Goal: Information Seeking & Learning: Learn about a topic

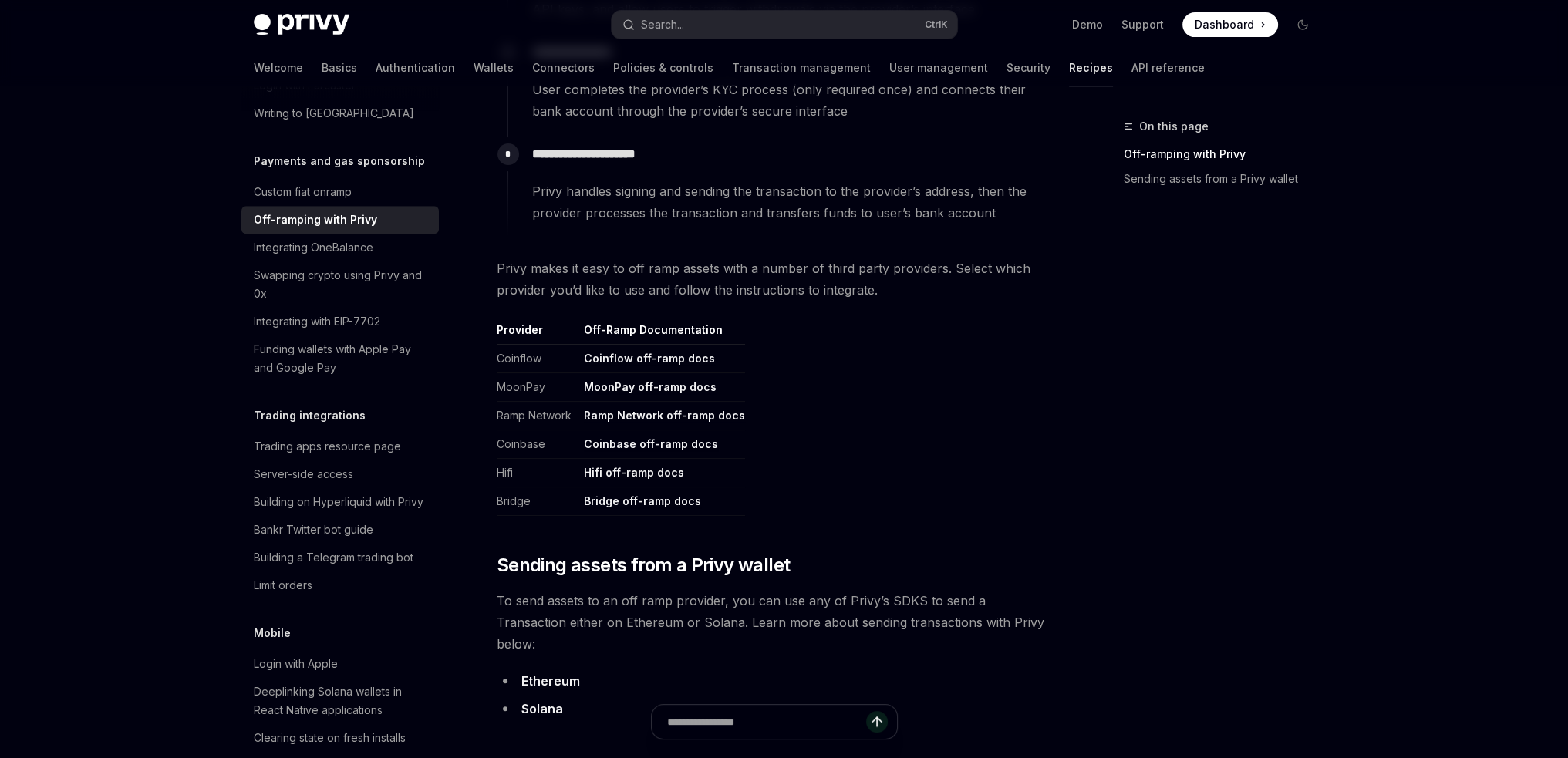
scroll to position [534, 0]
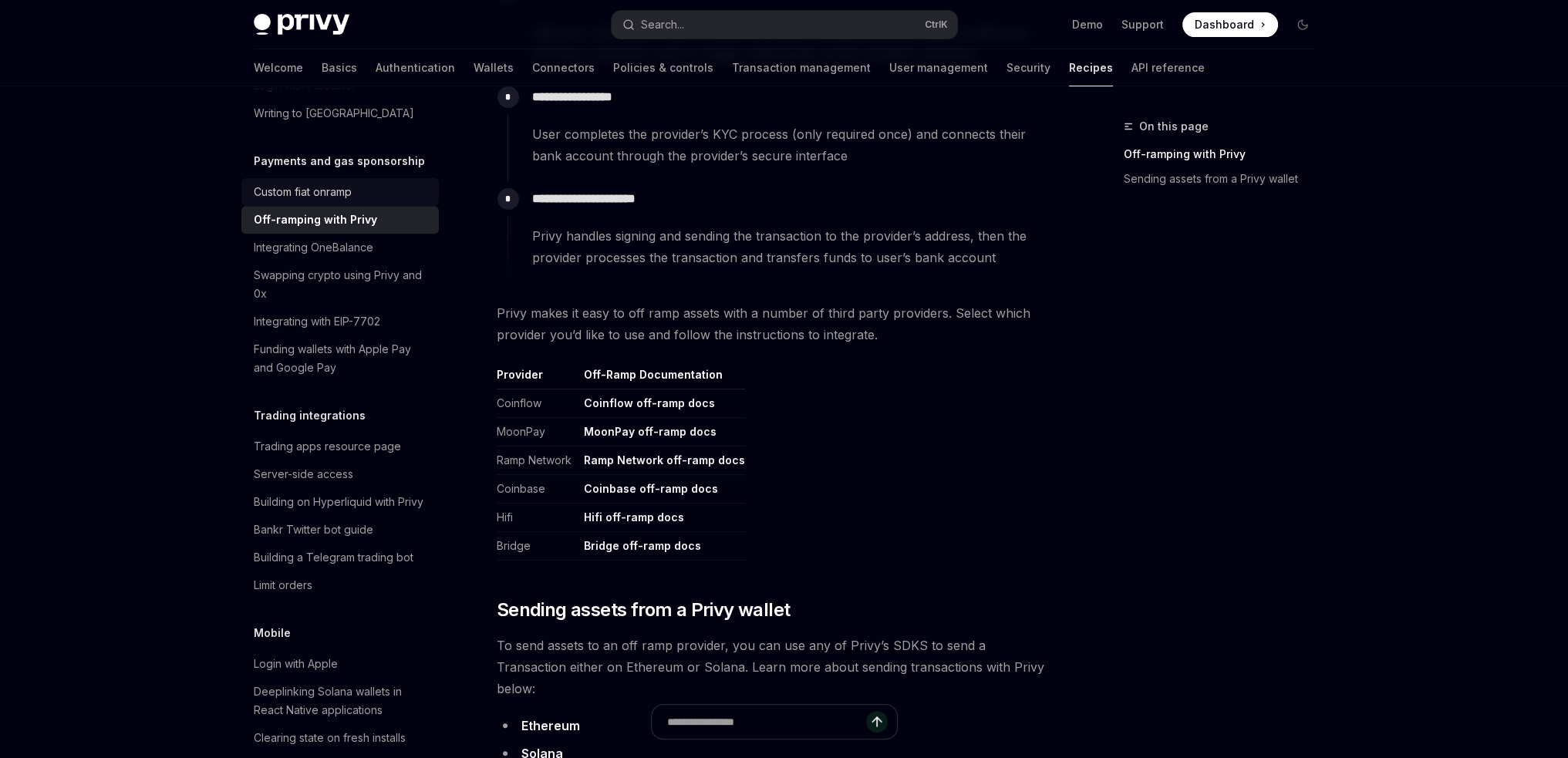
click at [321, 202] on div "Custom fiat onramp" at bounding box center [302, 192] width 98 height 19
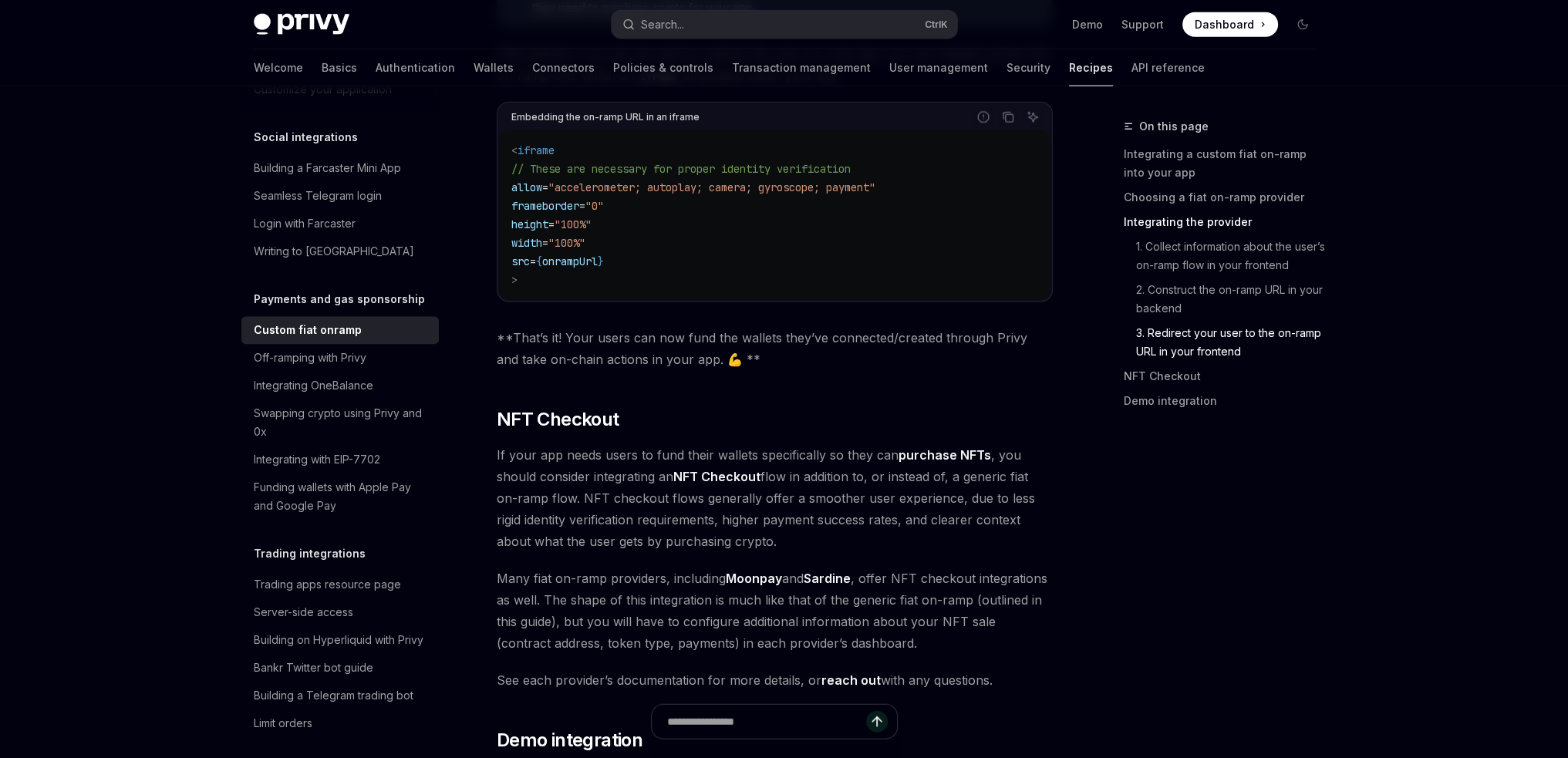
scroll to position [5243, 0]
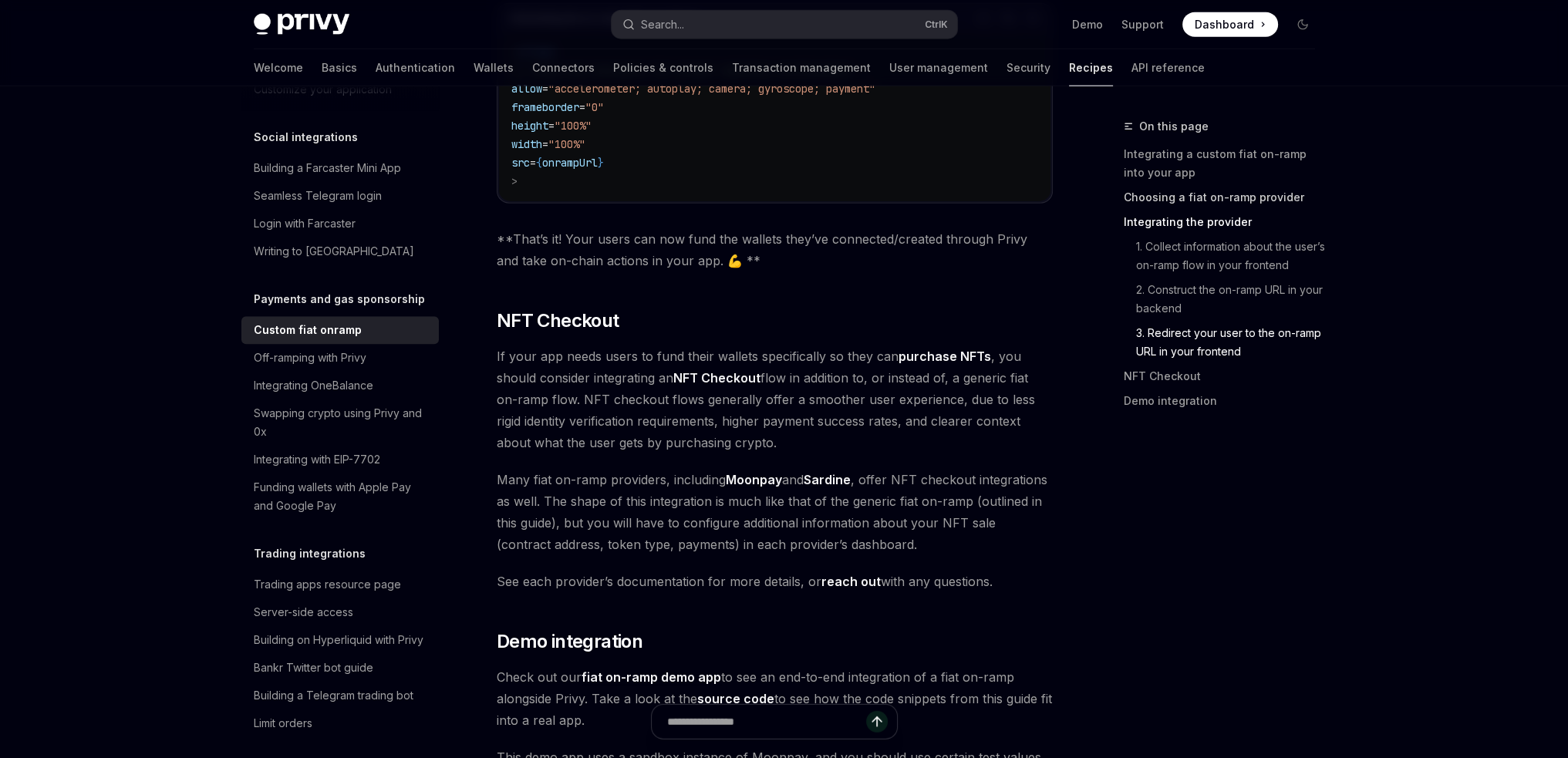
click at [1237, 202] on link "Choosing a fiat on-ramp provider" at bounding box center [1225, 197] width 203 height 25
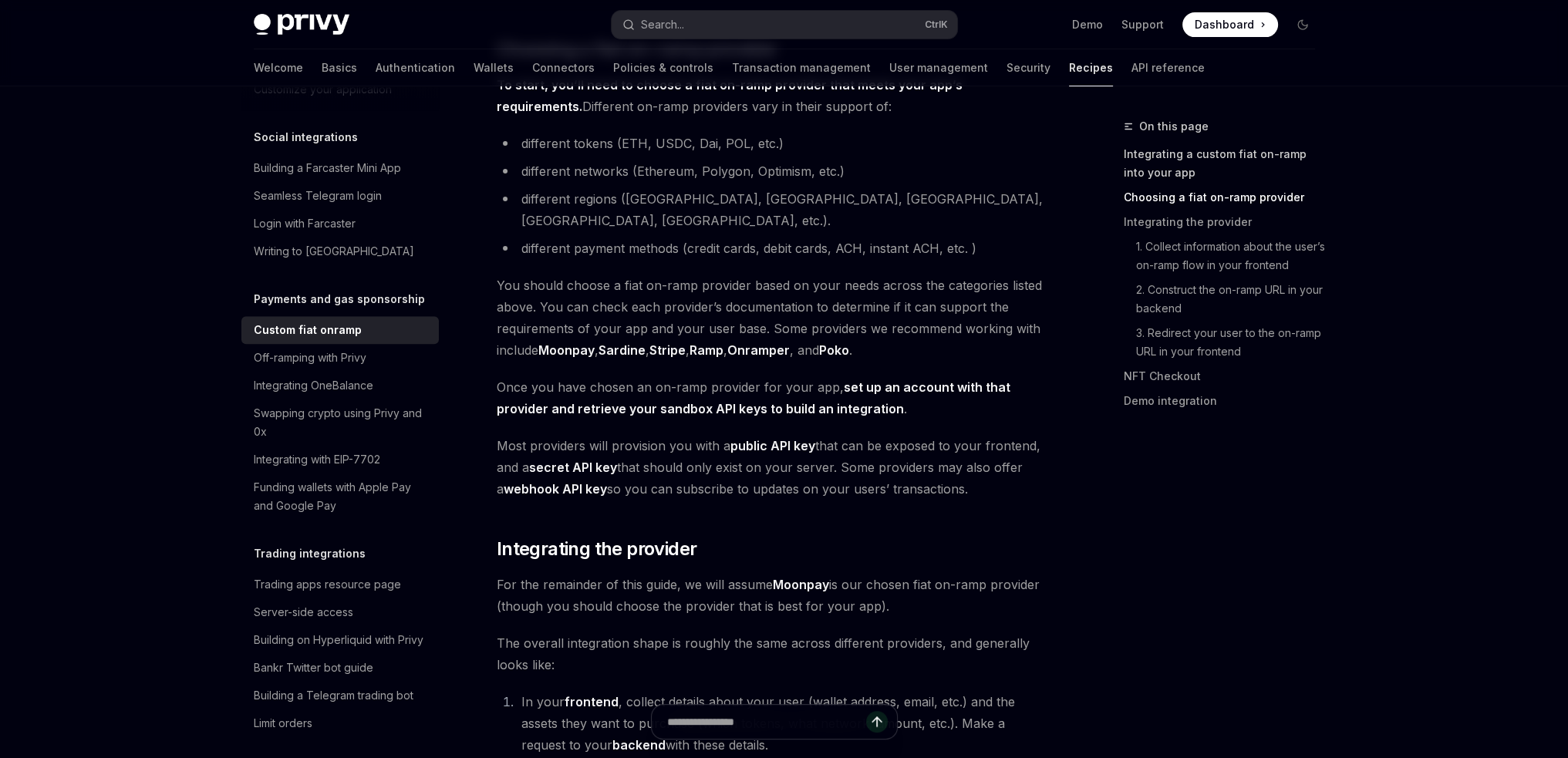
click at [1249, 156] on link "Integrating a custom fiat on-ramp into your app" at bounding box center [1225, 164] width 203 height 44
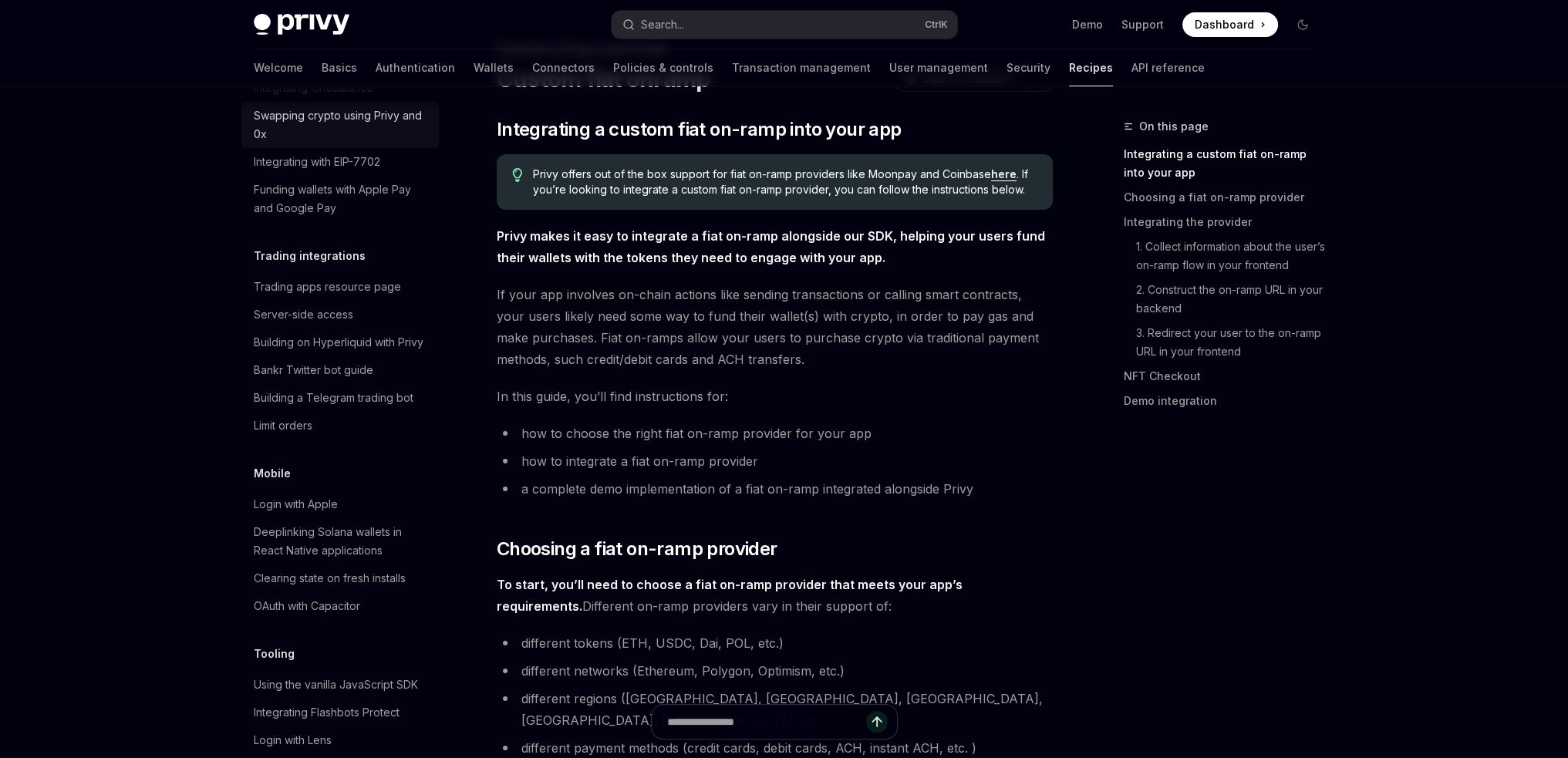
scroll to position [1470, 0]
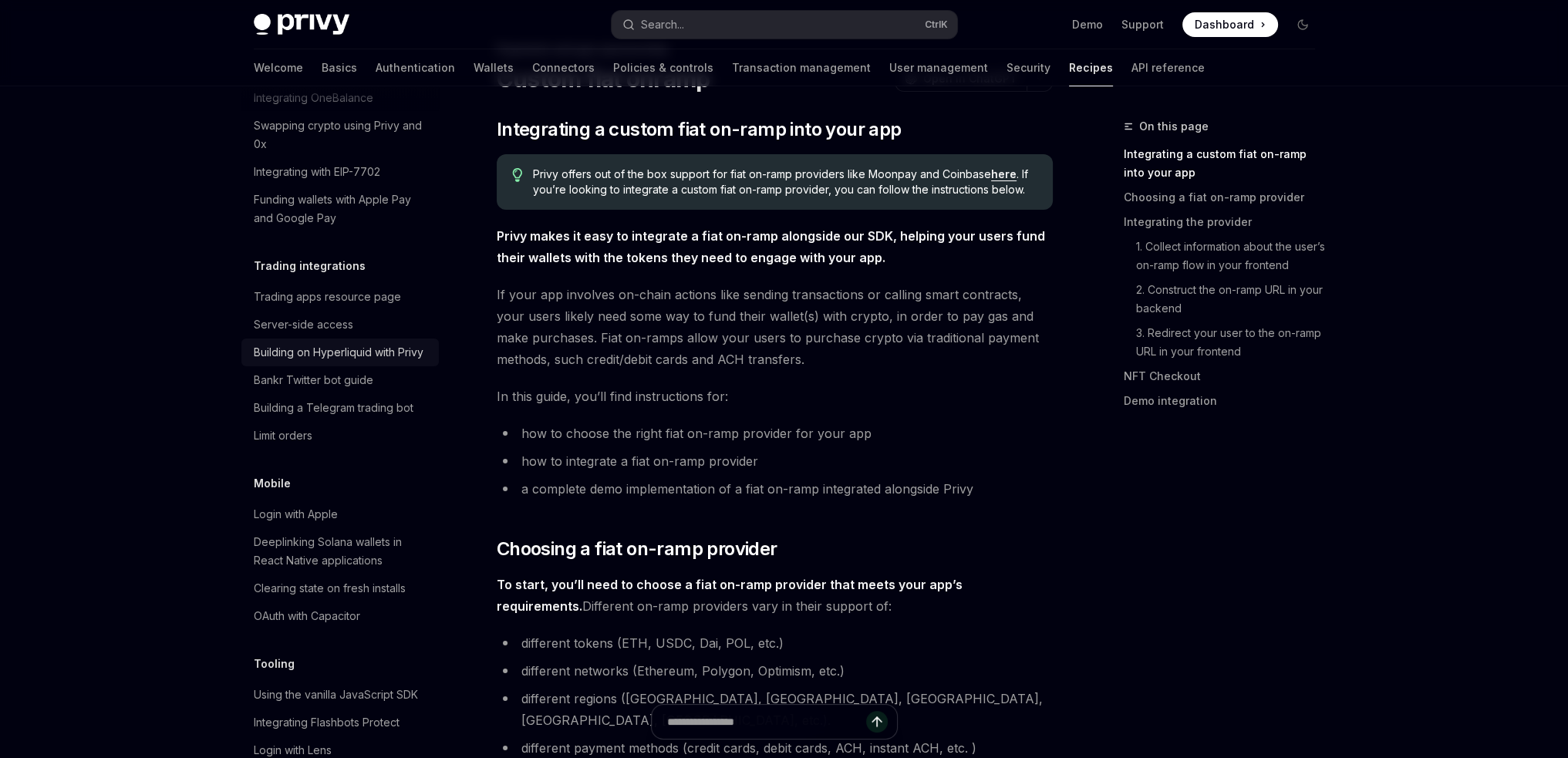
click at [352, 361] on div "Building on Hyperliquid with Privy" at bounding box center [339, 352] width 169 height 19
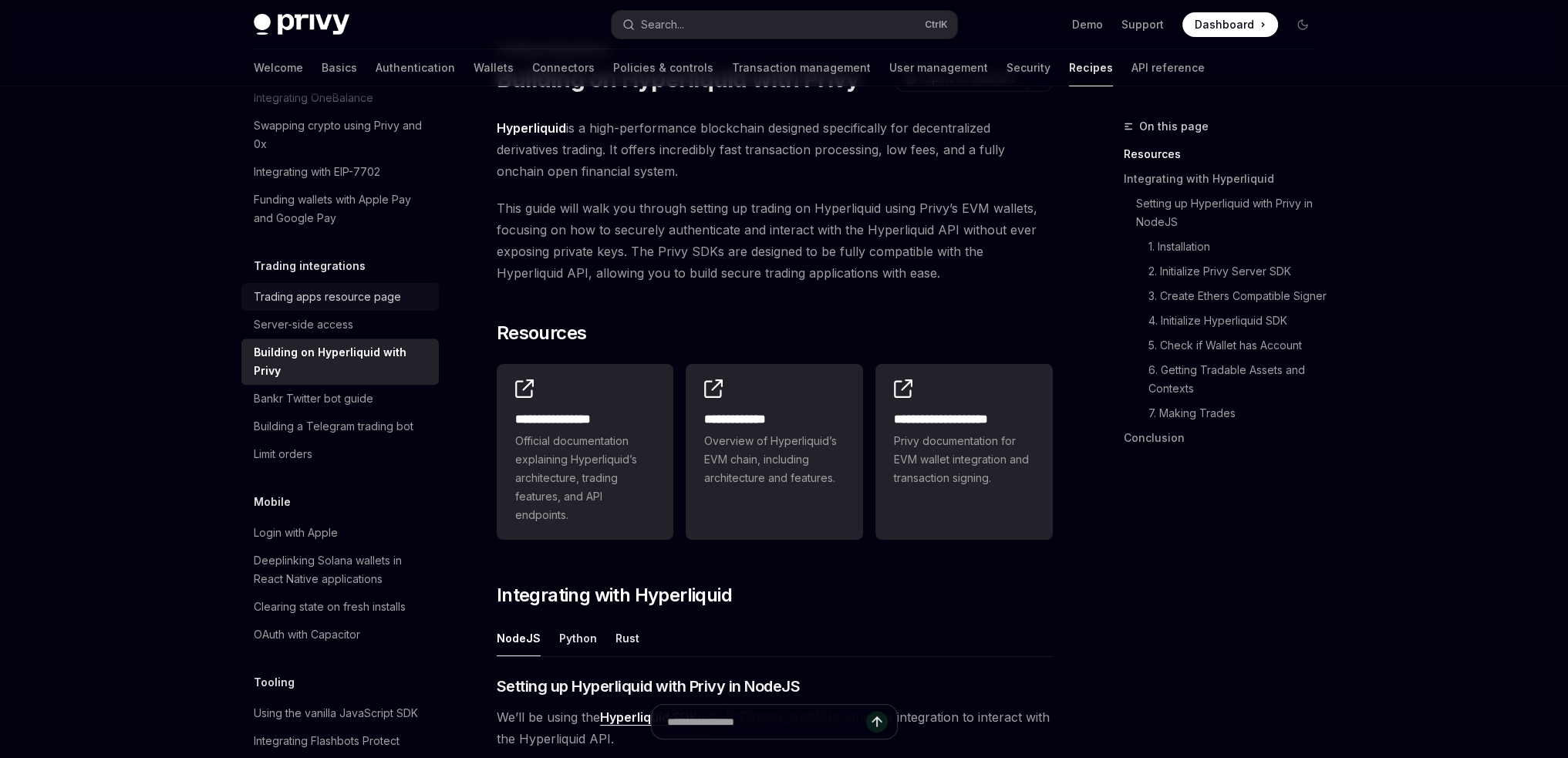
click at [315, 310] on link "Trading apps resource page" at bounding box center [340, 297] width 198 height 27
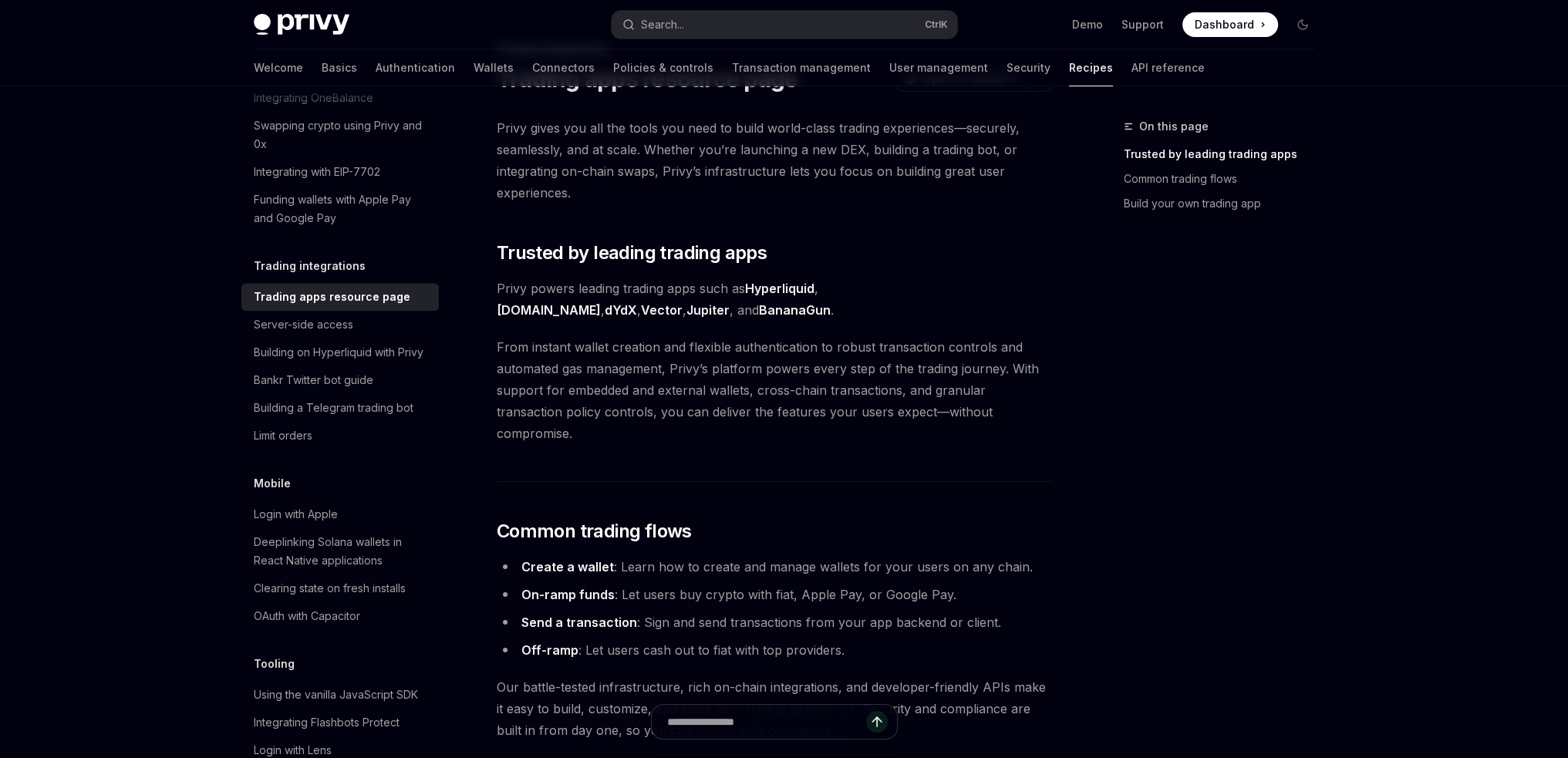
click at [571, 587] on link "On-ramp funds" at bounding box center [568, 595] width 94 height 16
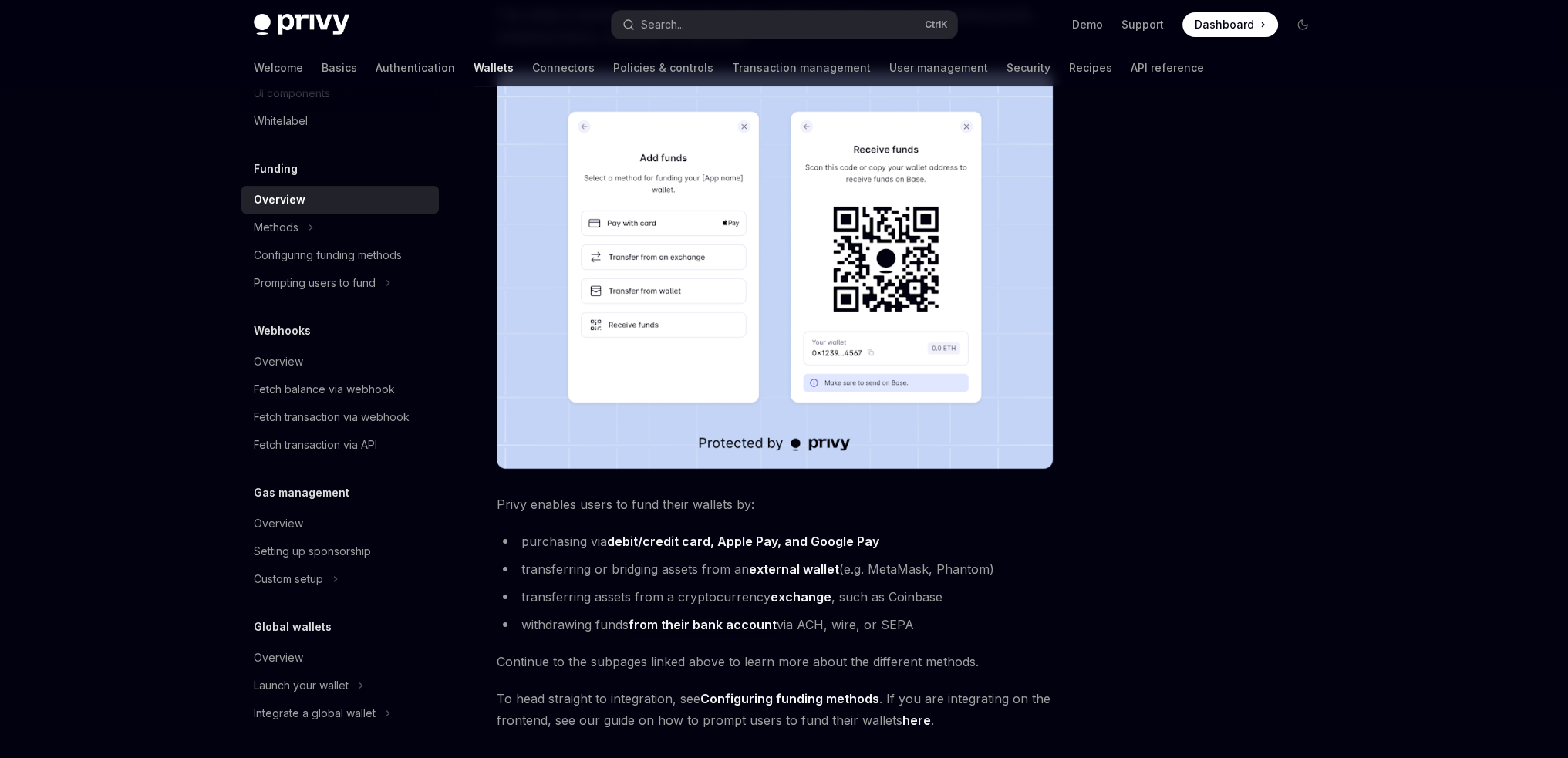
scroll to position [239, 0]
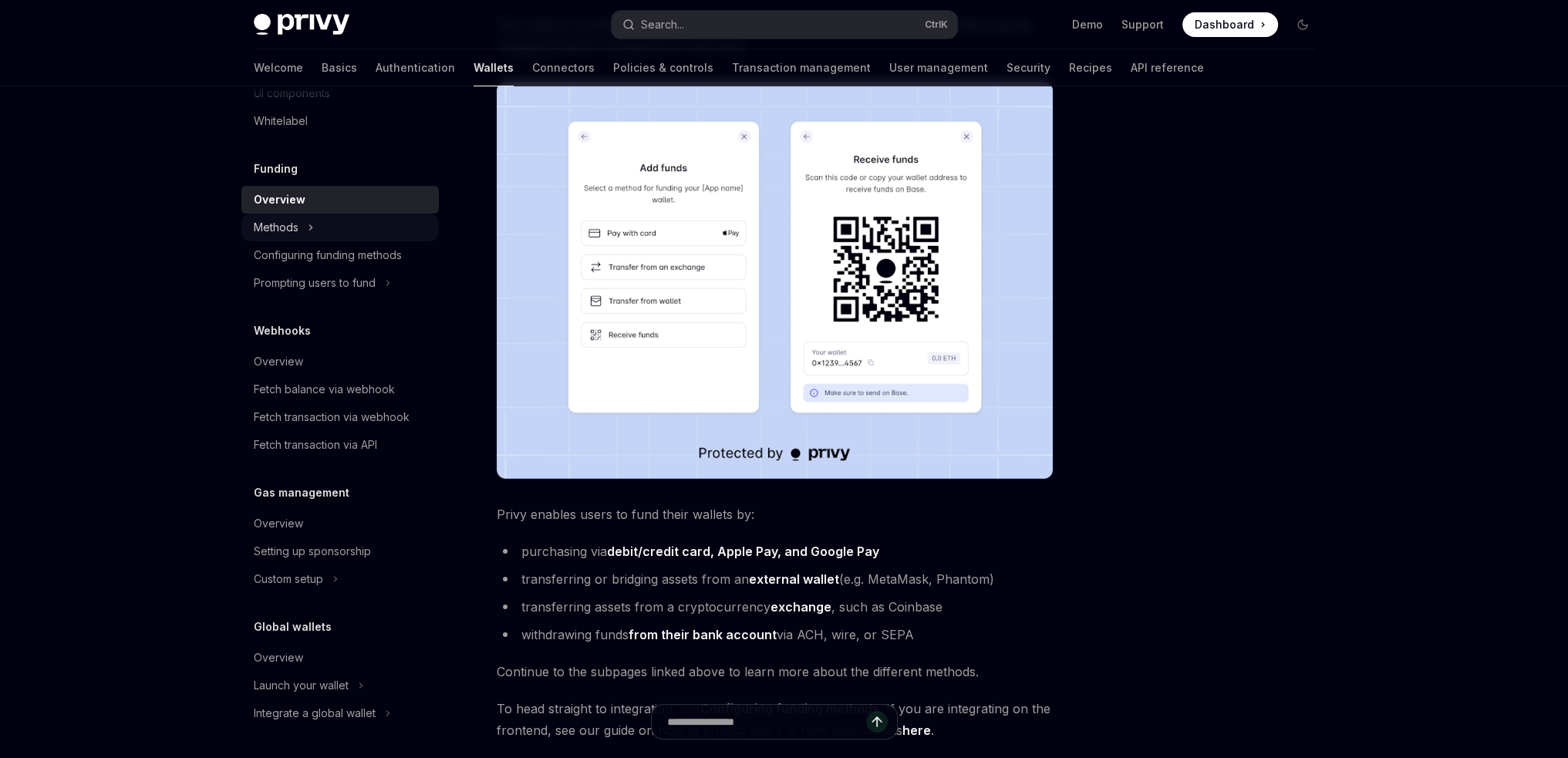
click at [283, 223] on div "Methods" at bounding box center [276, 227] width 44 height 19
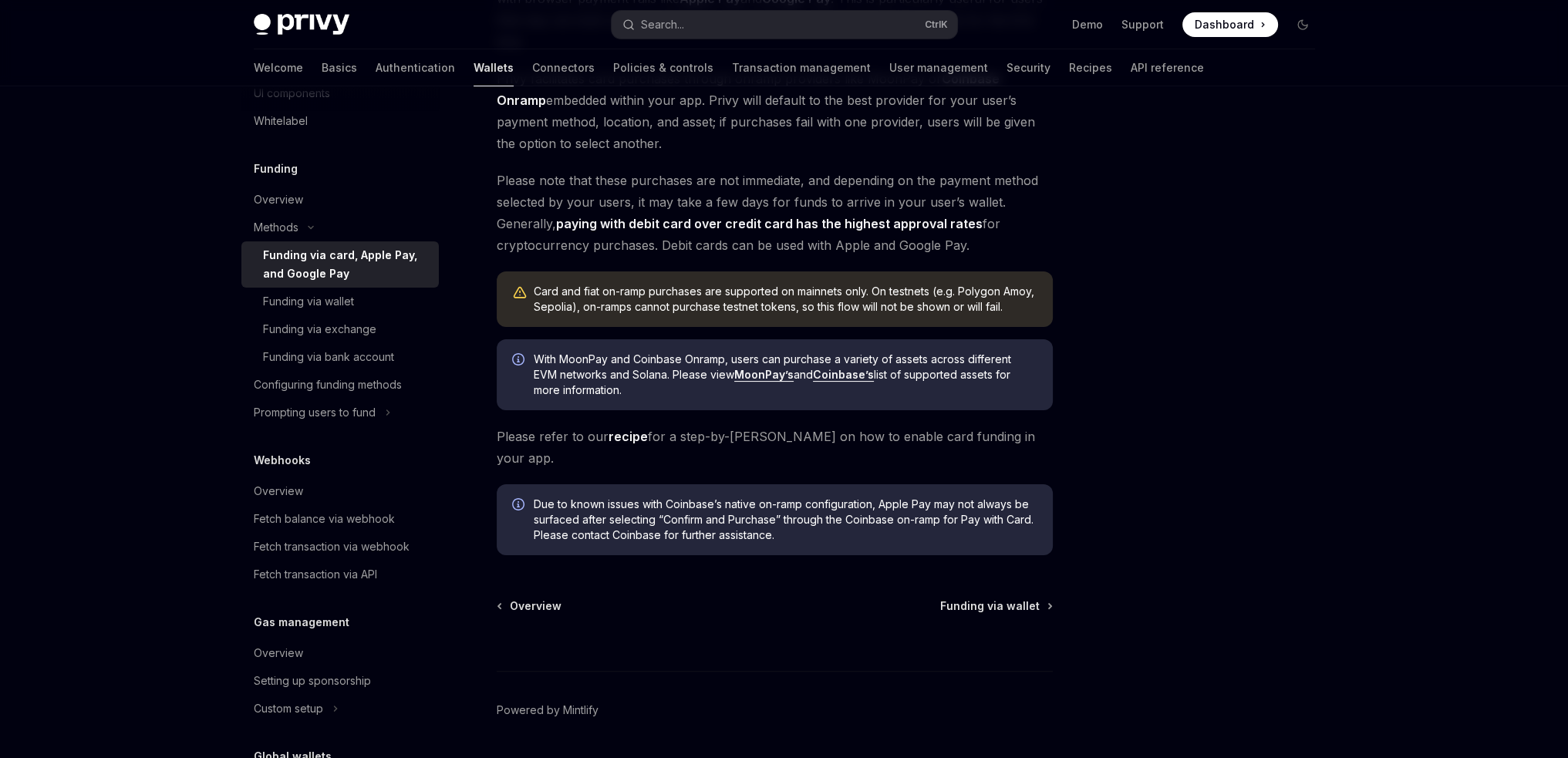
scroll to position [352, 0]
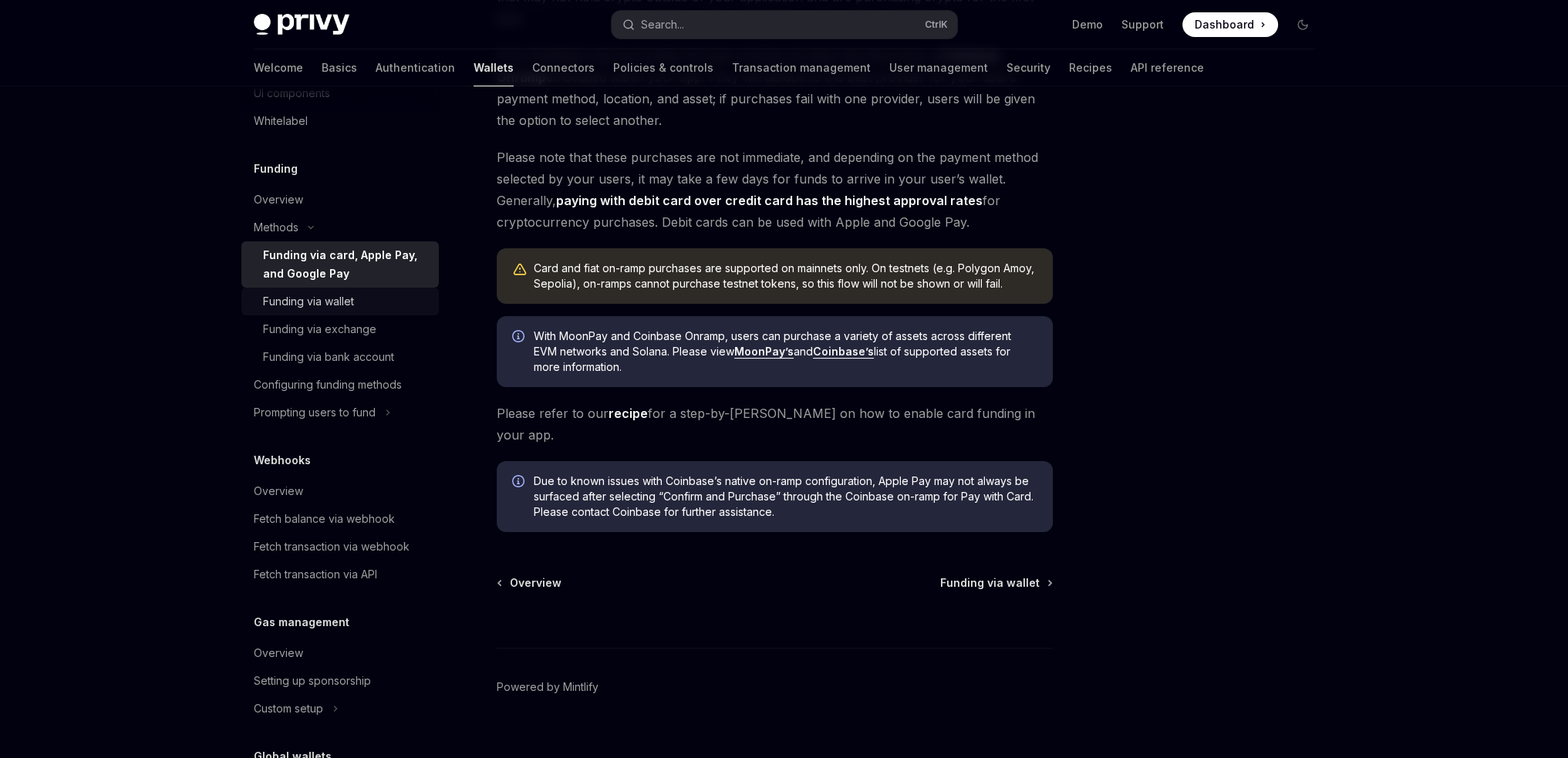
click at [332, 298] on div "Funding via wallet" at bounding box center [308, 301] width 91 height 19
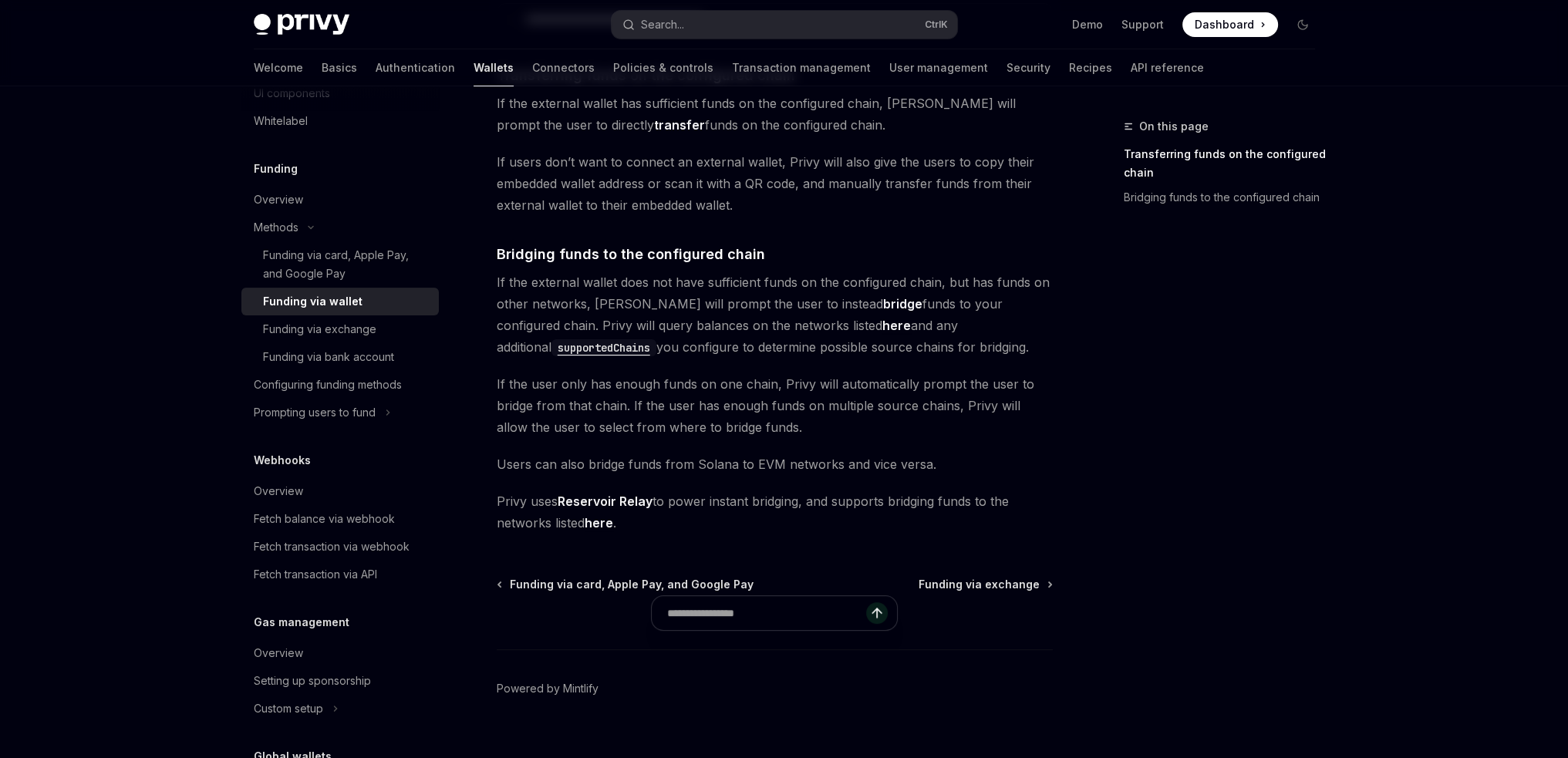
scroll to position [421, 0]
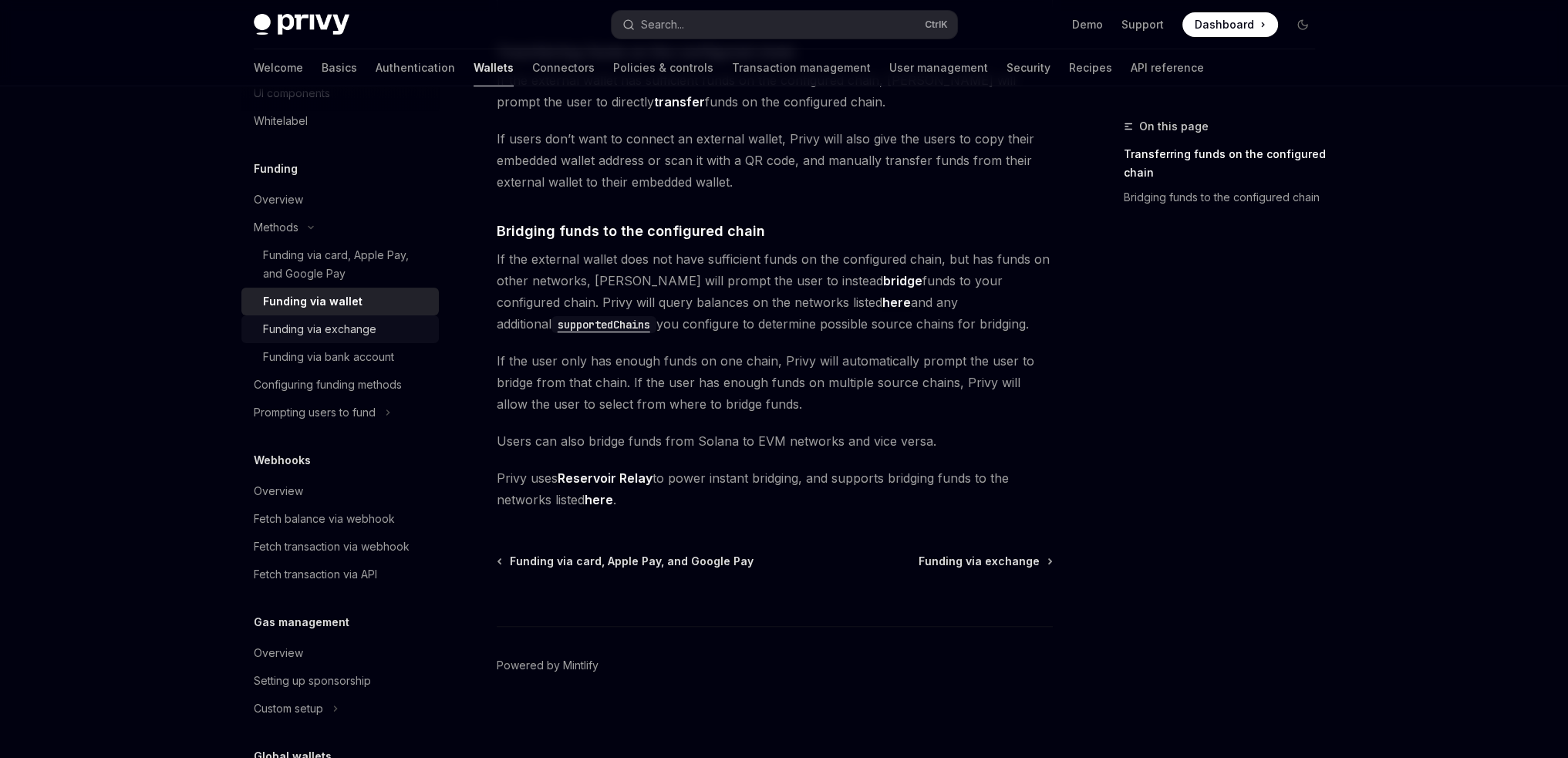
click at [340, 331] on div "Funding via exchange" at bounding box center [319, 329] width 114 height 19
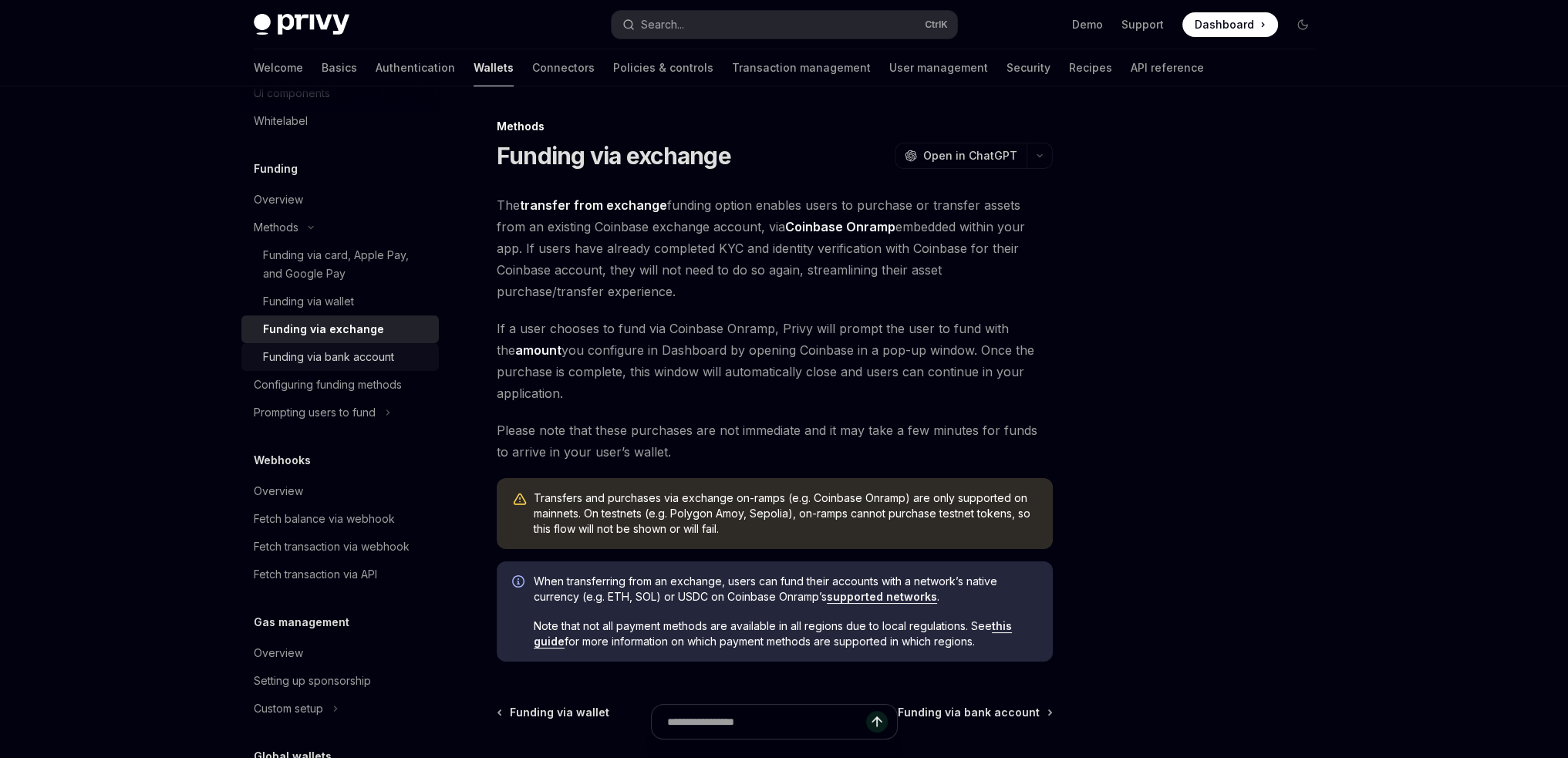
click at [347, 364] on div "Funding via bank account" at bounding box center [328, 356] width 131 height 19
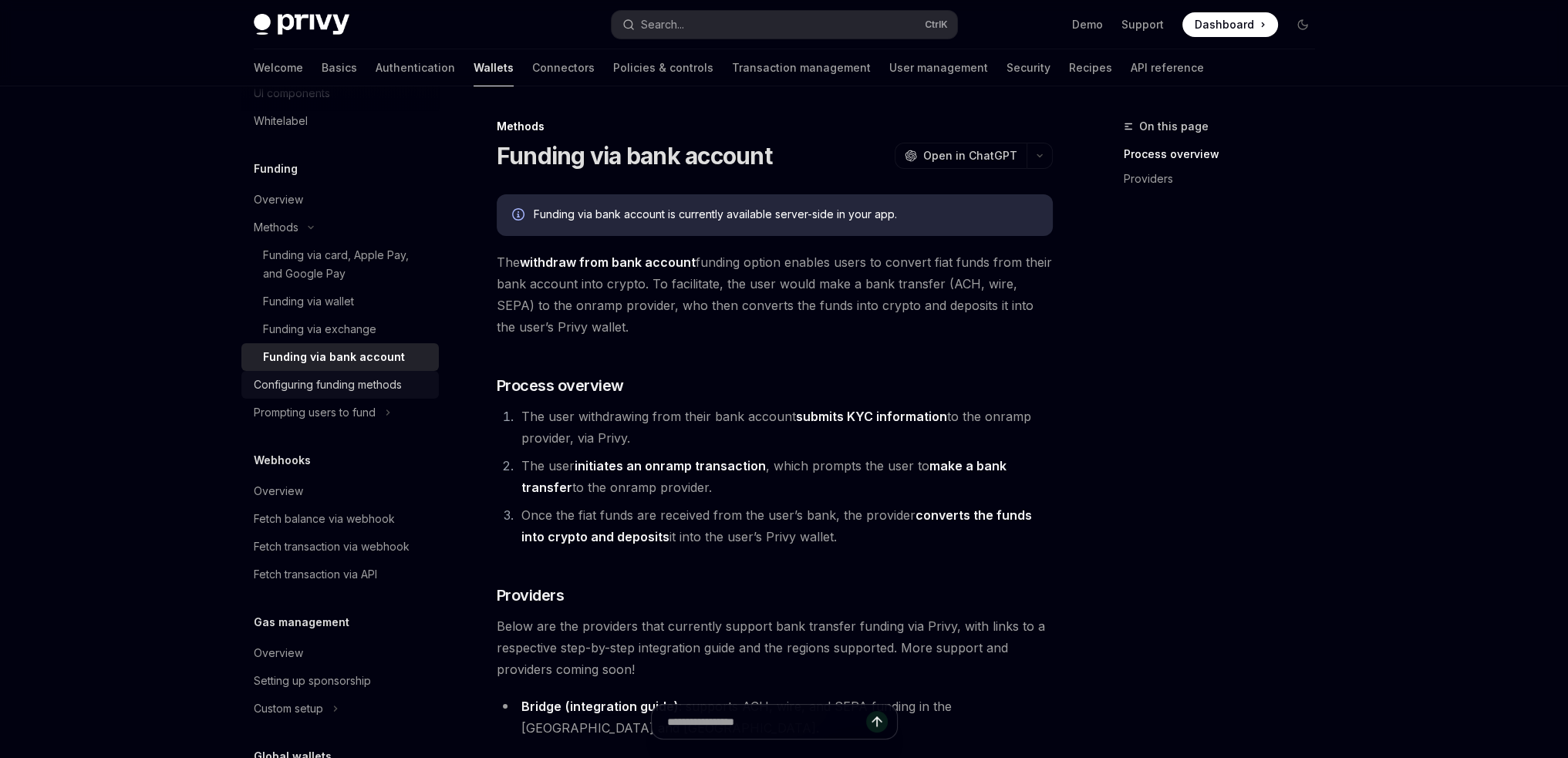
click at [337, 388] on div "Configuring funding methods" at bounding box center [328, 385] width 148 height 19
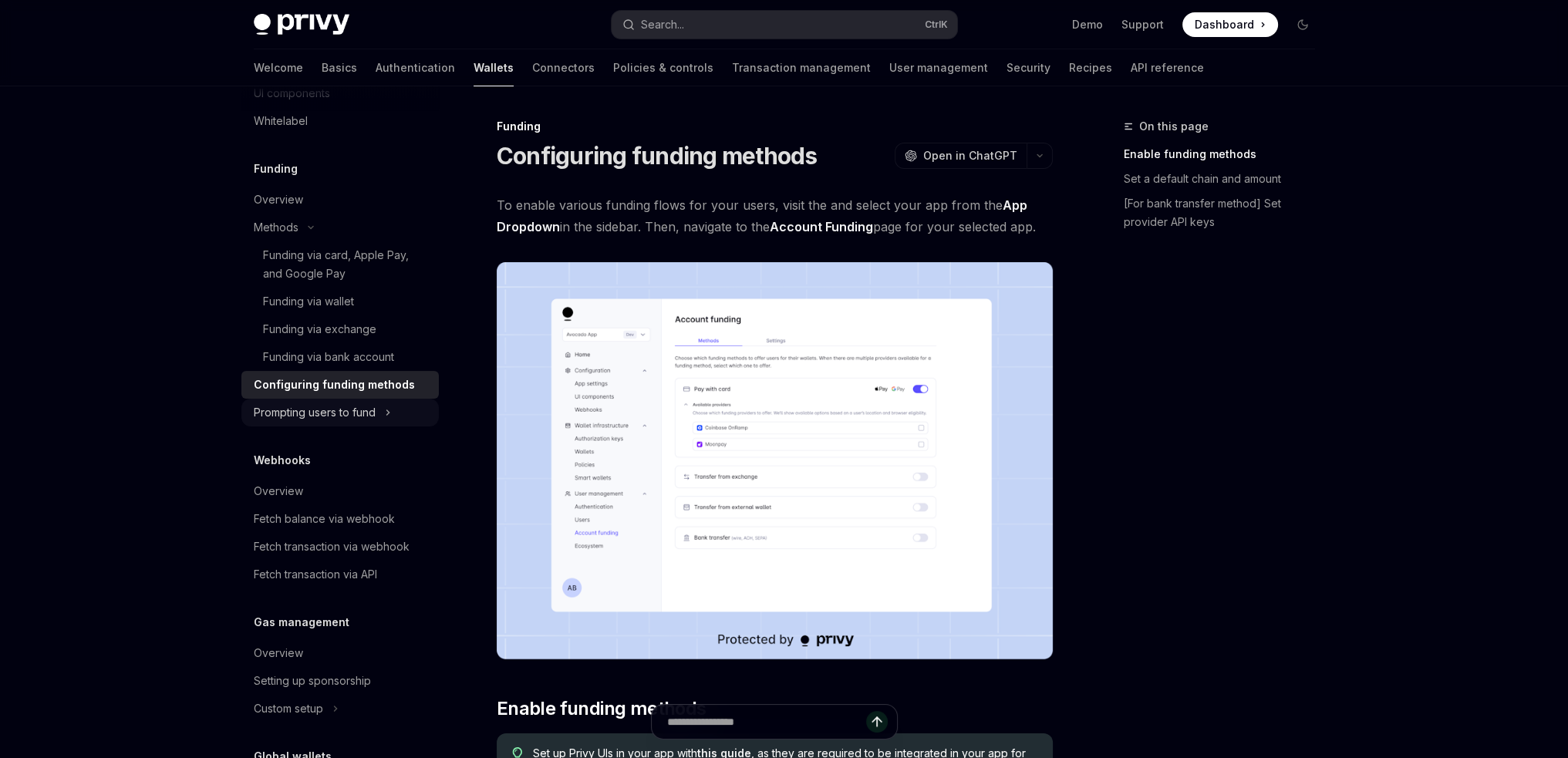
click at [395, 415] on button "Prompting users to fund" at bounding box center [340, 412] width 198 height 27
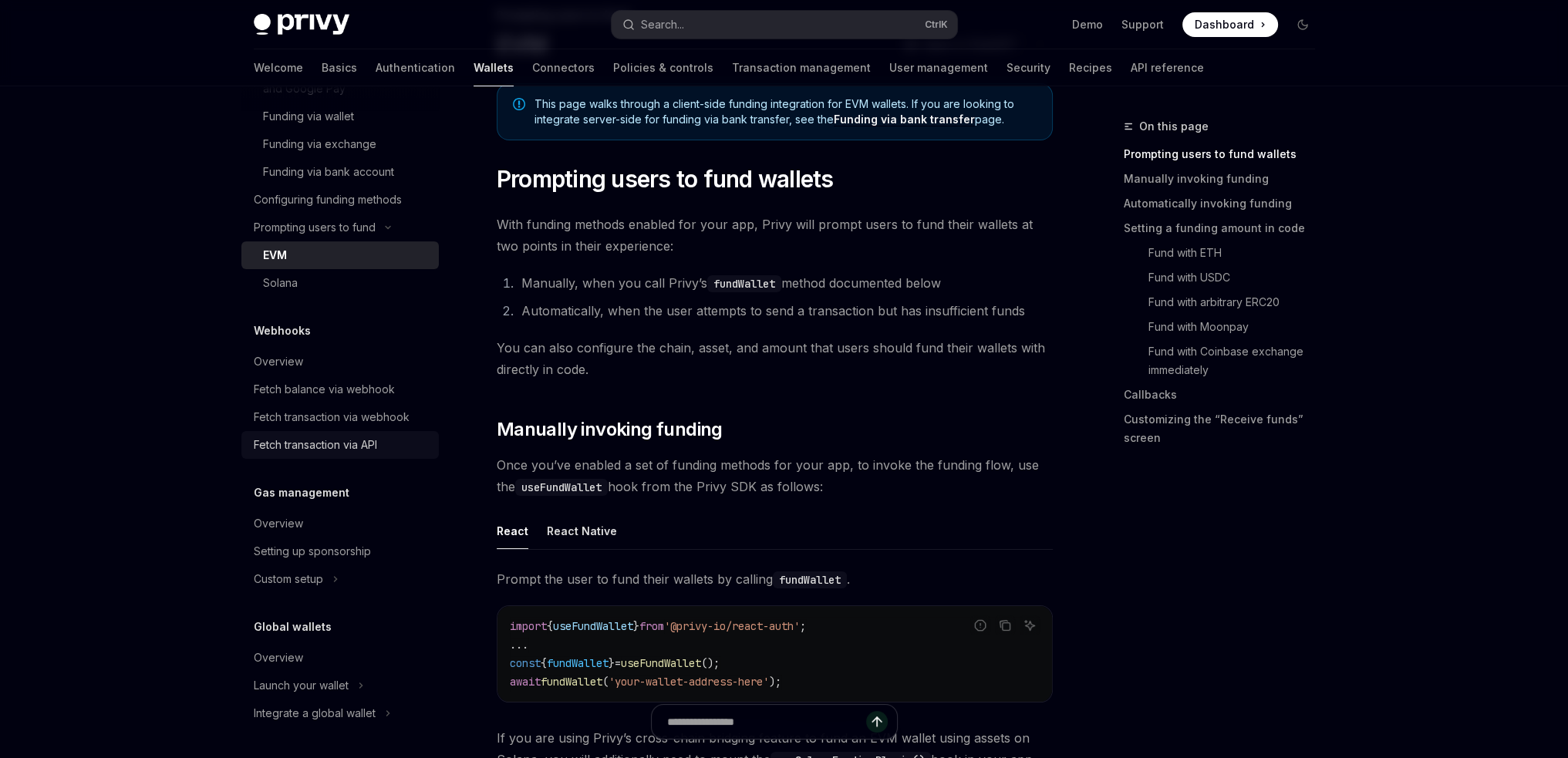
scroll to position [154, 0]
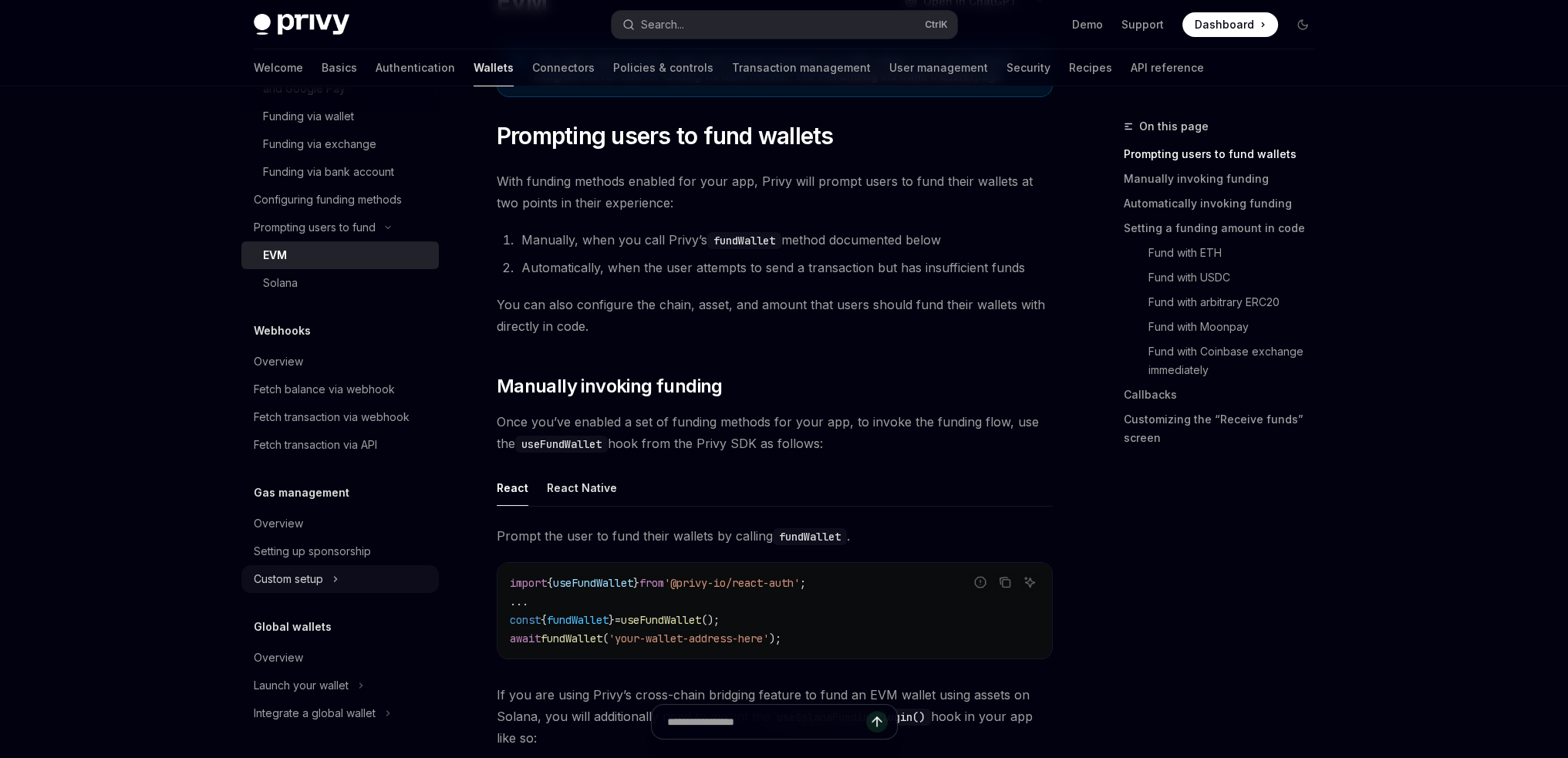
click at [333, 576] on icon "Toggle Custom setup section" at bounding box center [336, 579] width 6 height 19
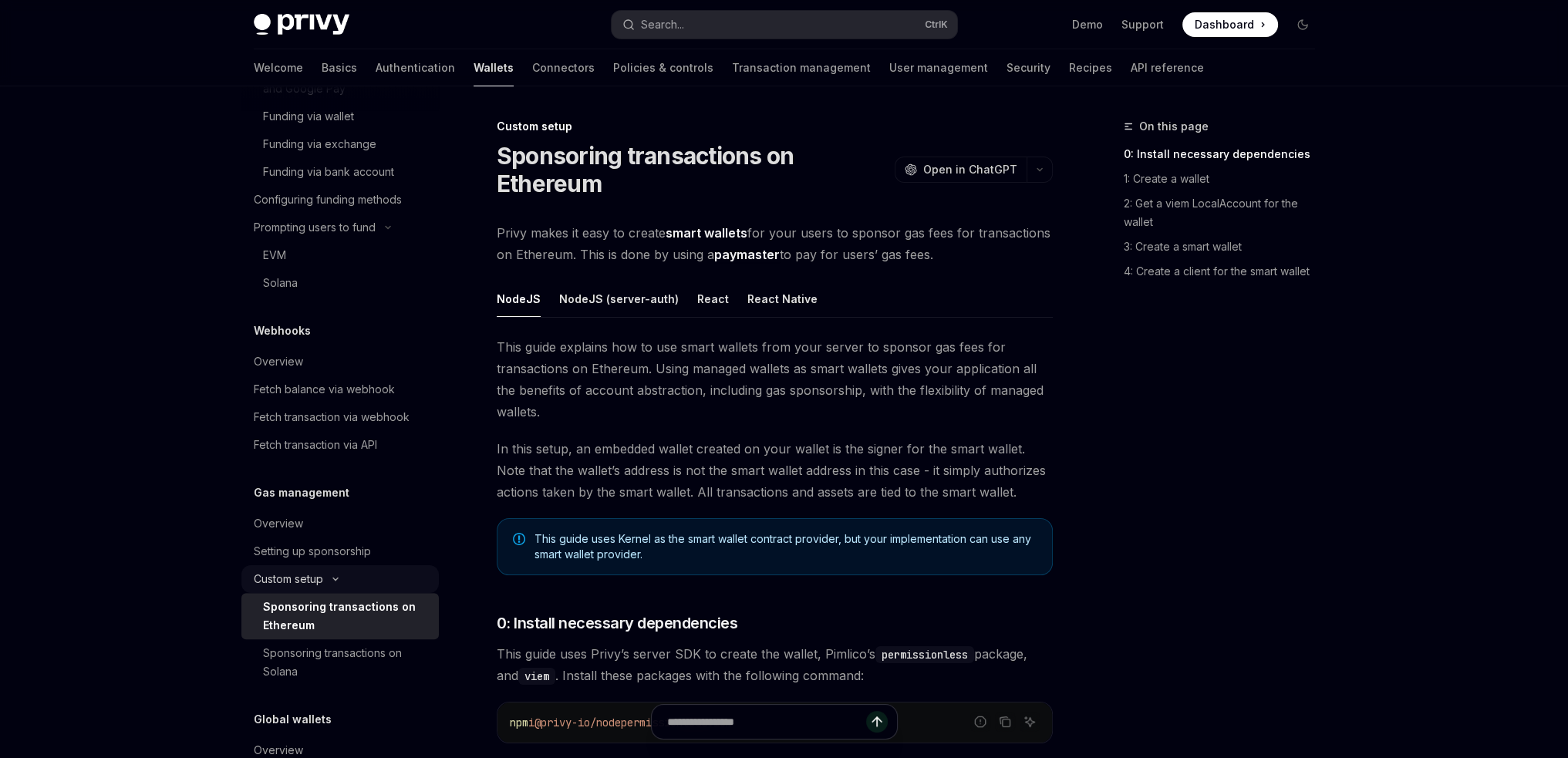
click at [333, 576] on icon "Toggle Custom setup section" at bounding box center [335, 579] width 19 height 6
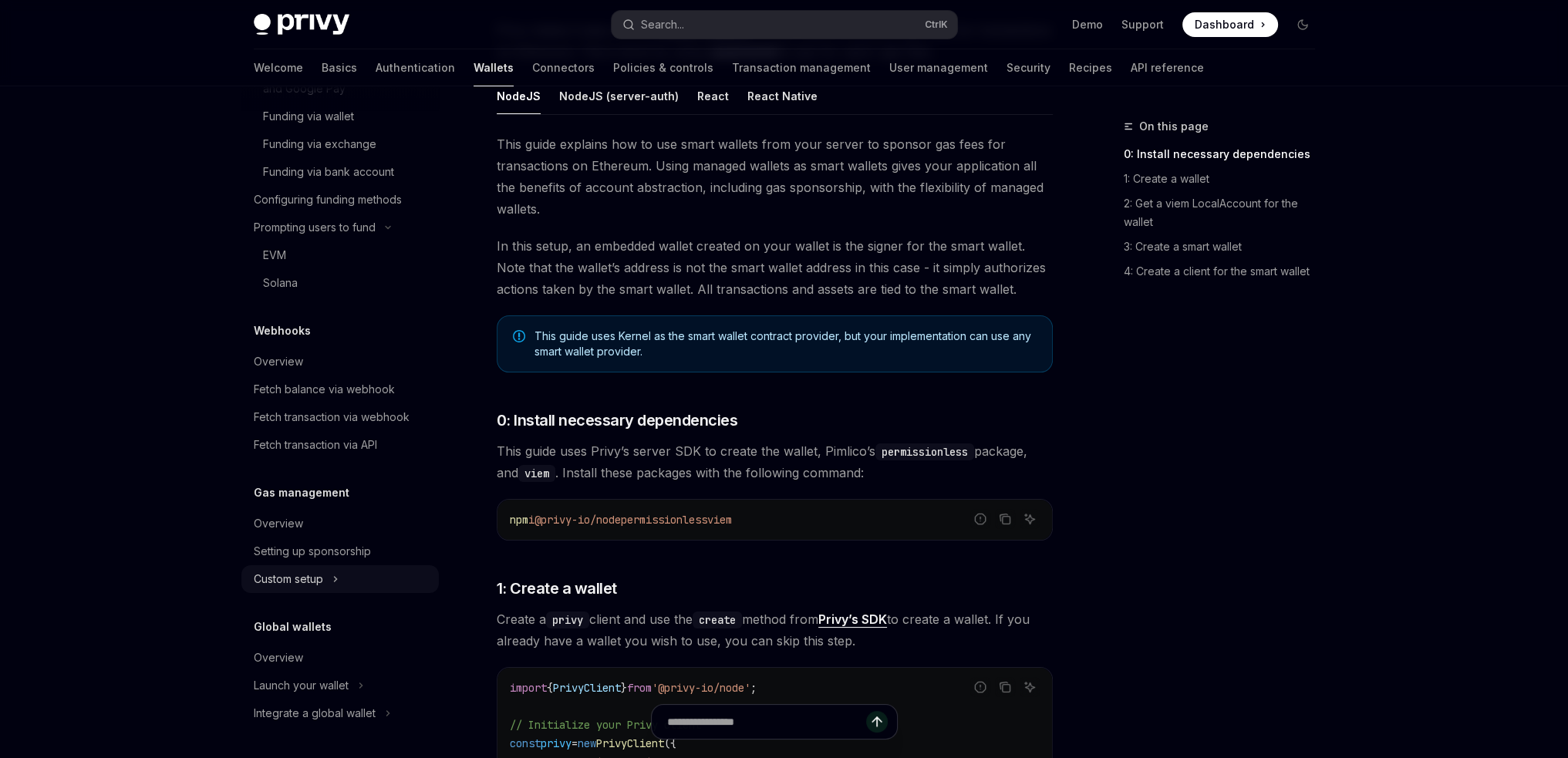
scroll to position [231, 0]
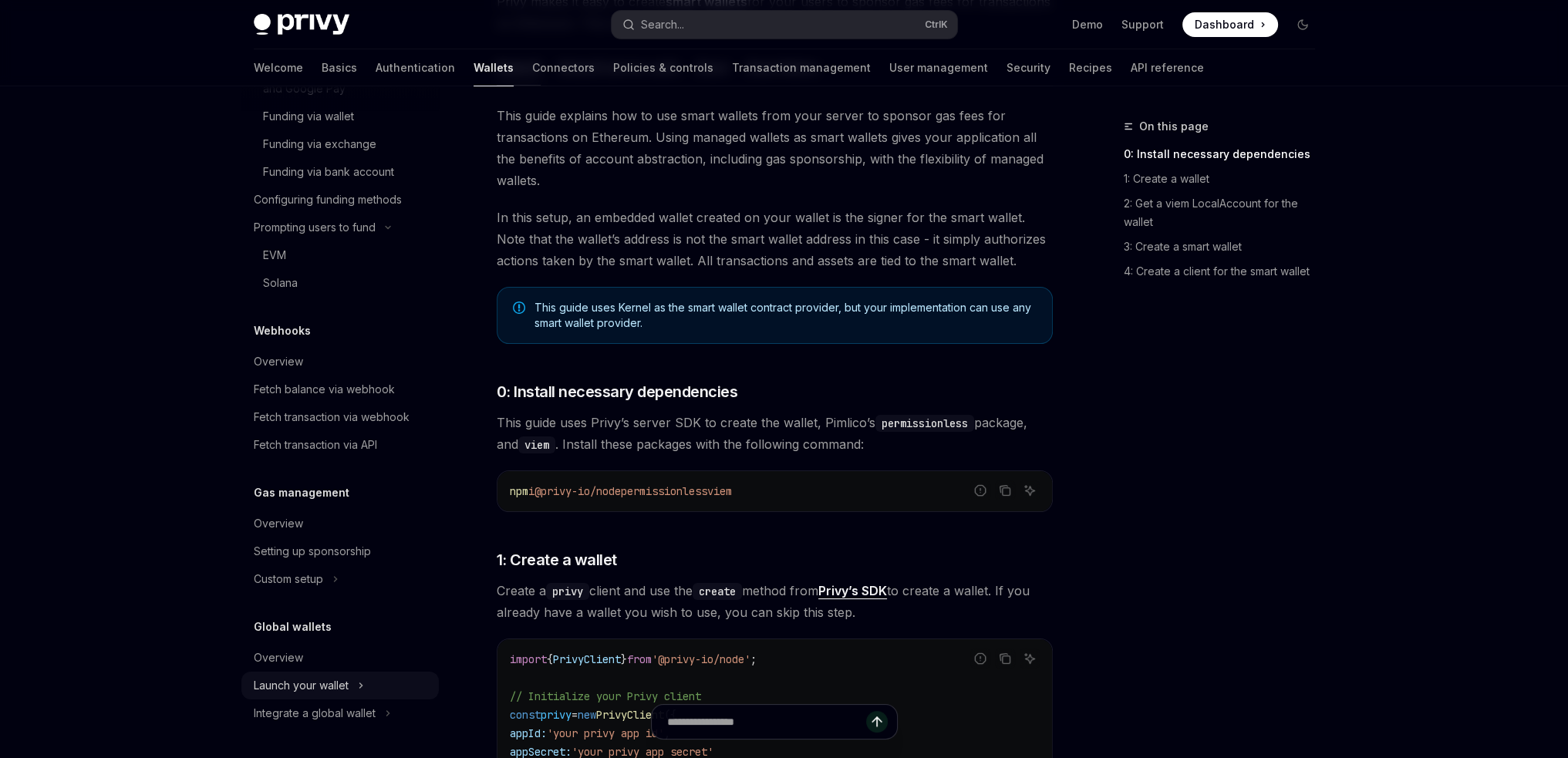
click at [364, 682] on icon "Toggle Launch your wallet section" at bounding box center [361, 685] width 6 height 19
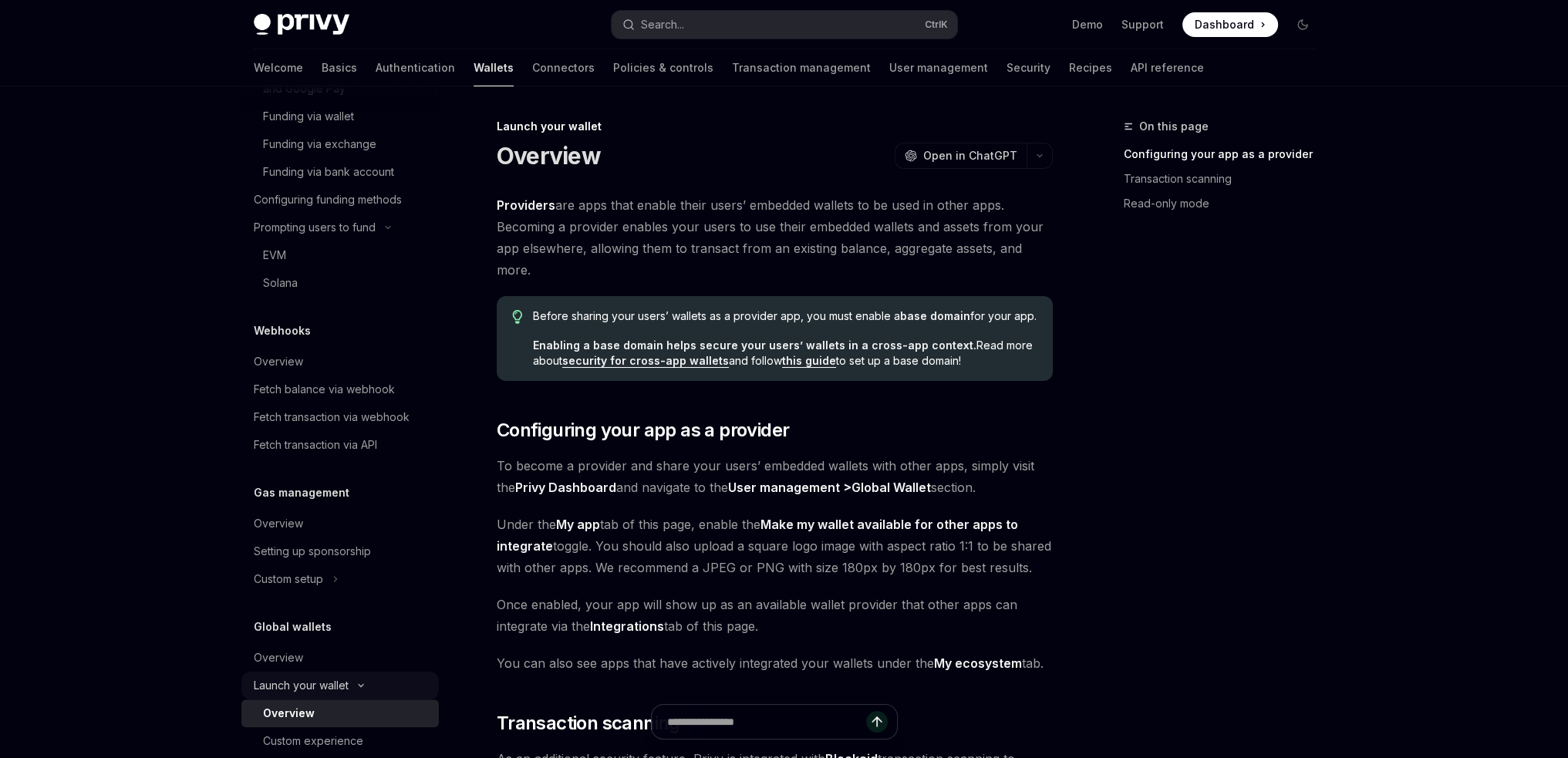
scroll to position [807, 0]
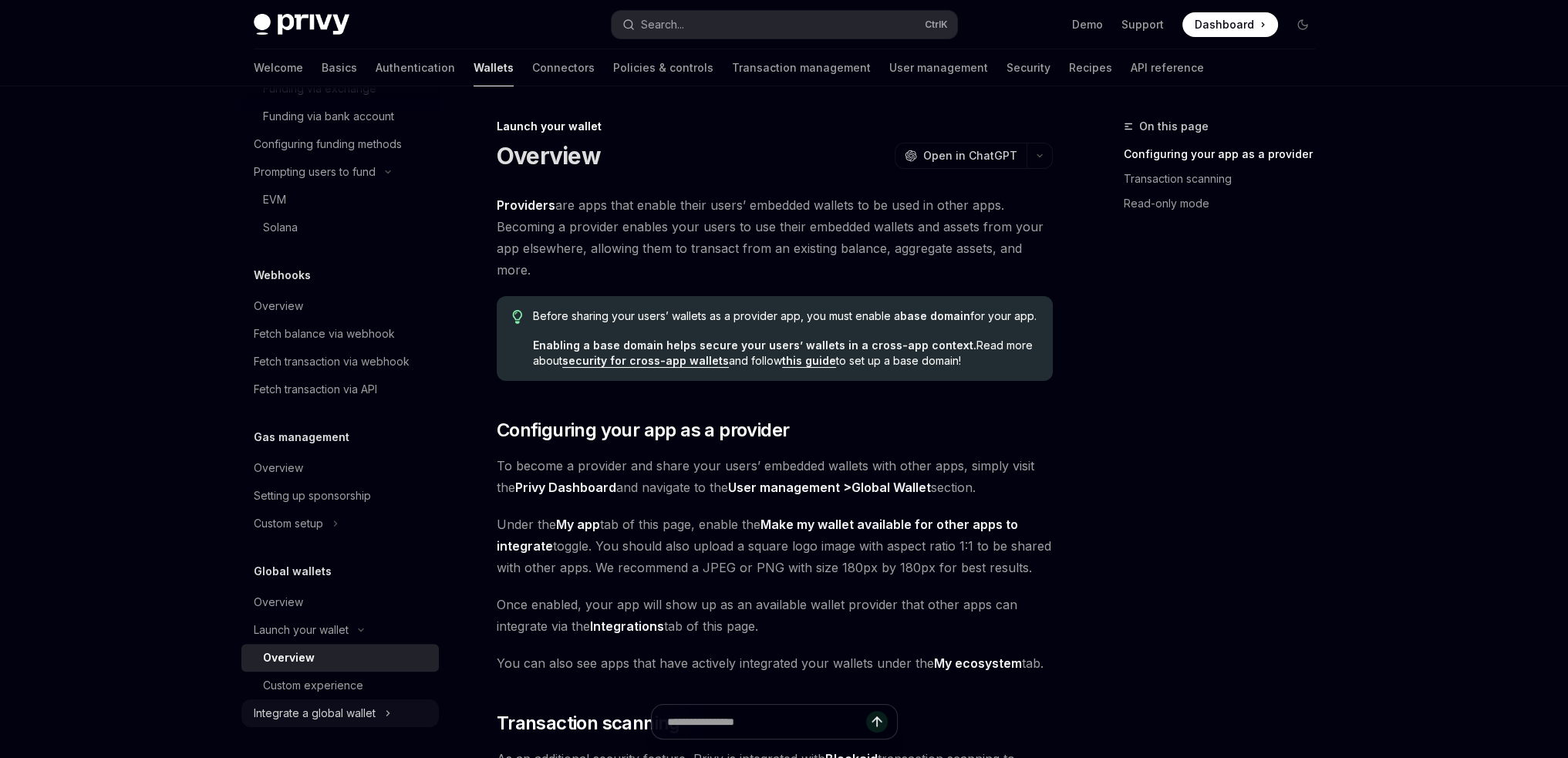
click at [387, 712] on icon "Toggle Integrate a global wallet section" at bounding box center [387, 714] width 2 height 5
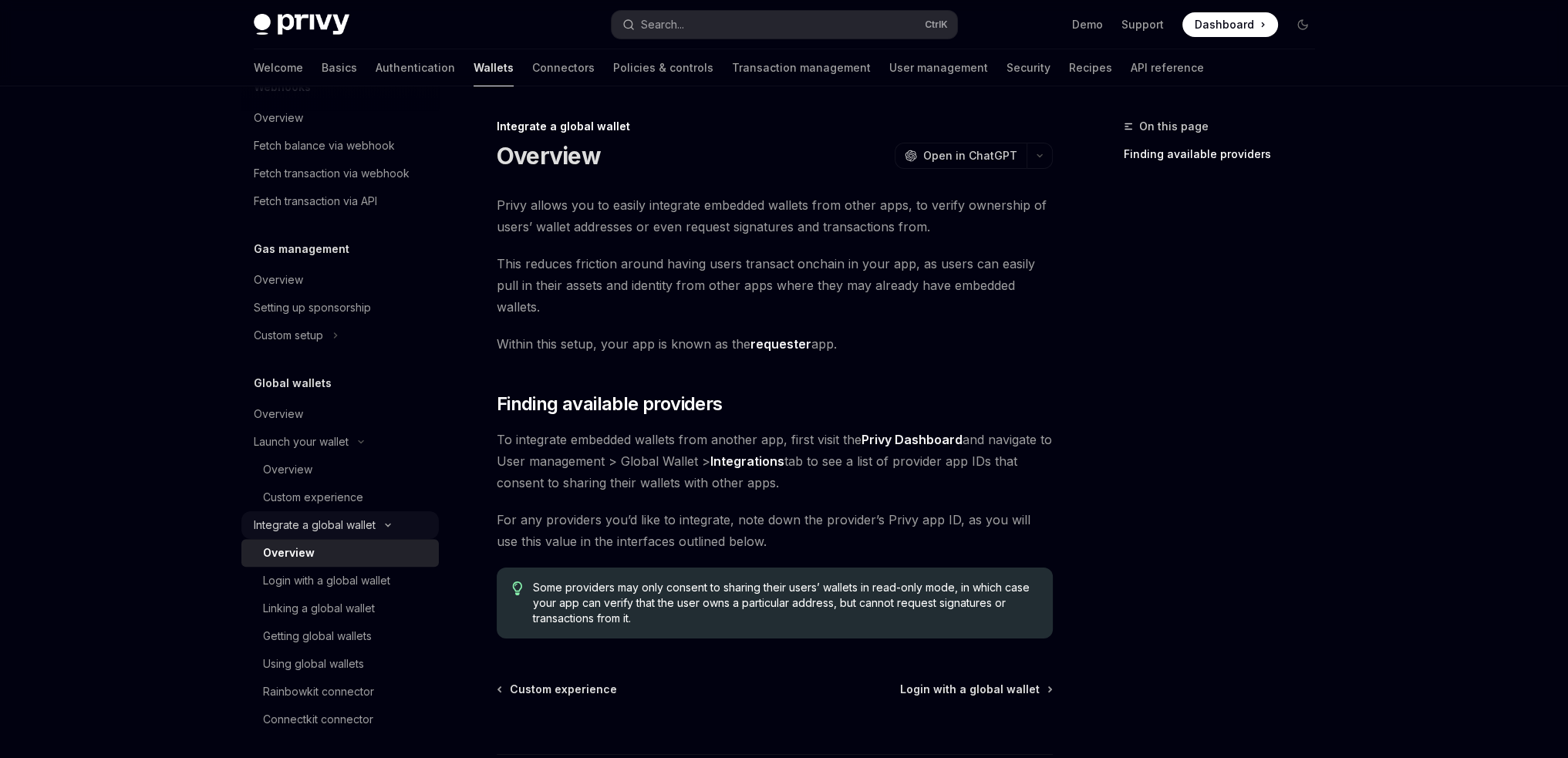
scroll to position [1002, 0]
click at [339, 686] on div "Rainbowkit connector" at bounding box center [319, 685] width 111 height 19
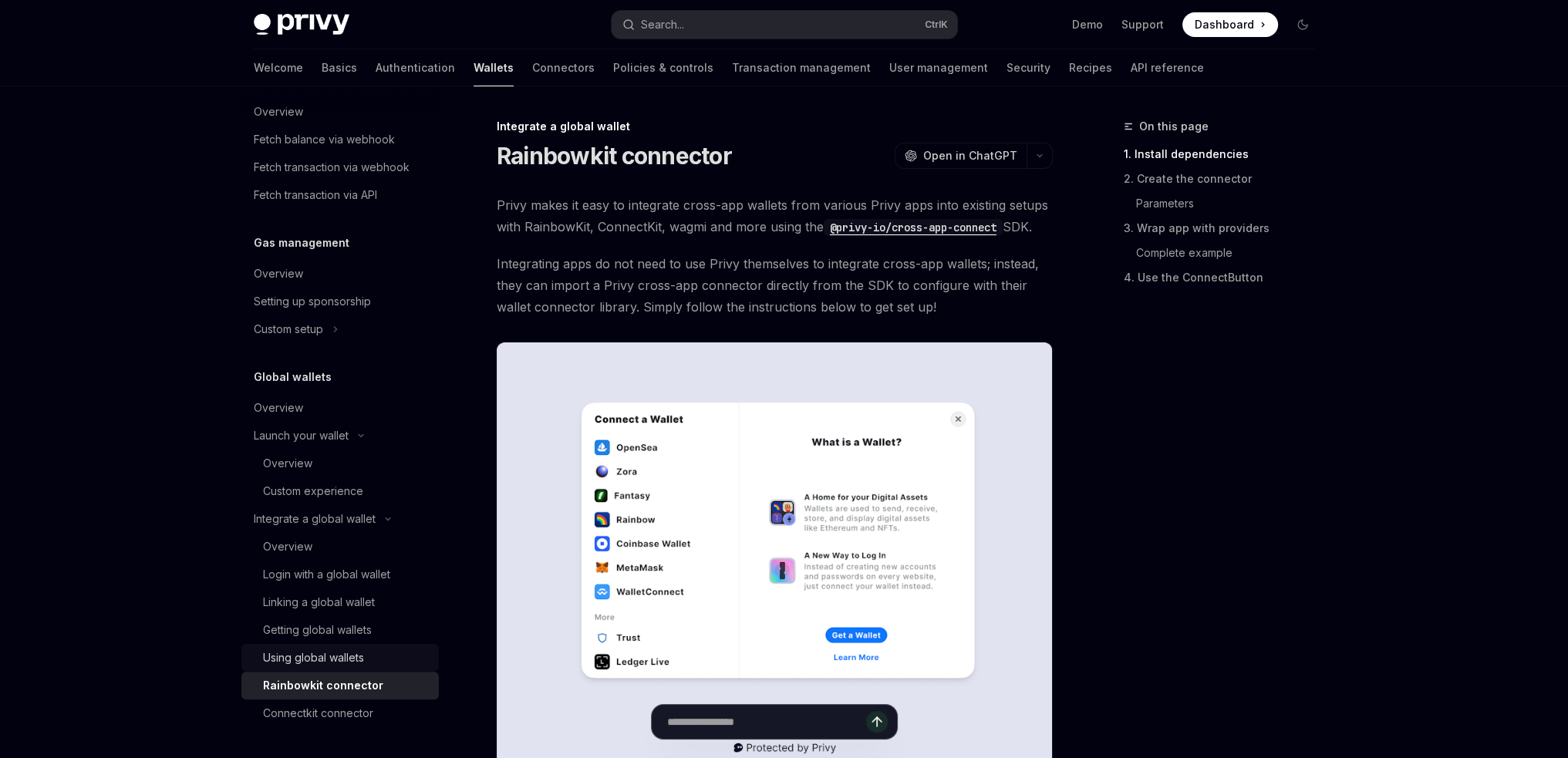
click at [354, 656] on div "Using global wallets" at bounding box center [313, 657] width 101 height 19
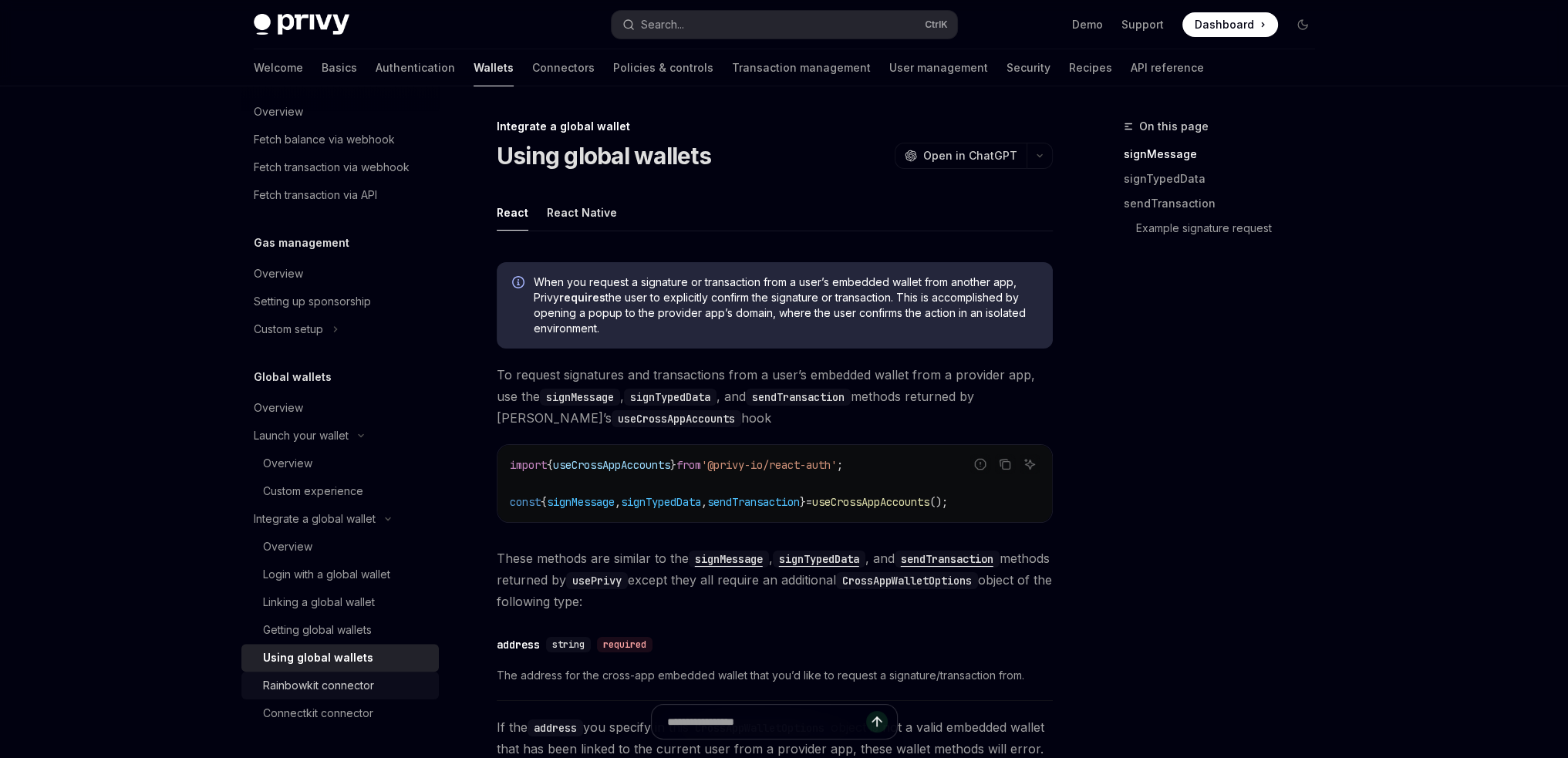
click at [346, 683] on div "Rainbowkit connector" at bounding box center [319, 685] width 111 height 19
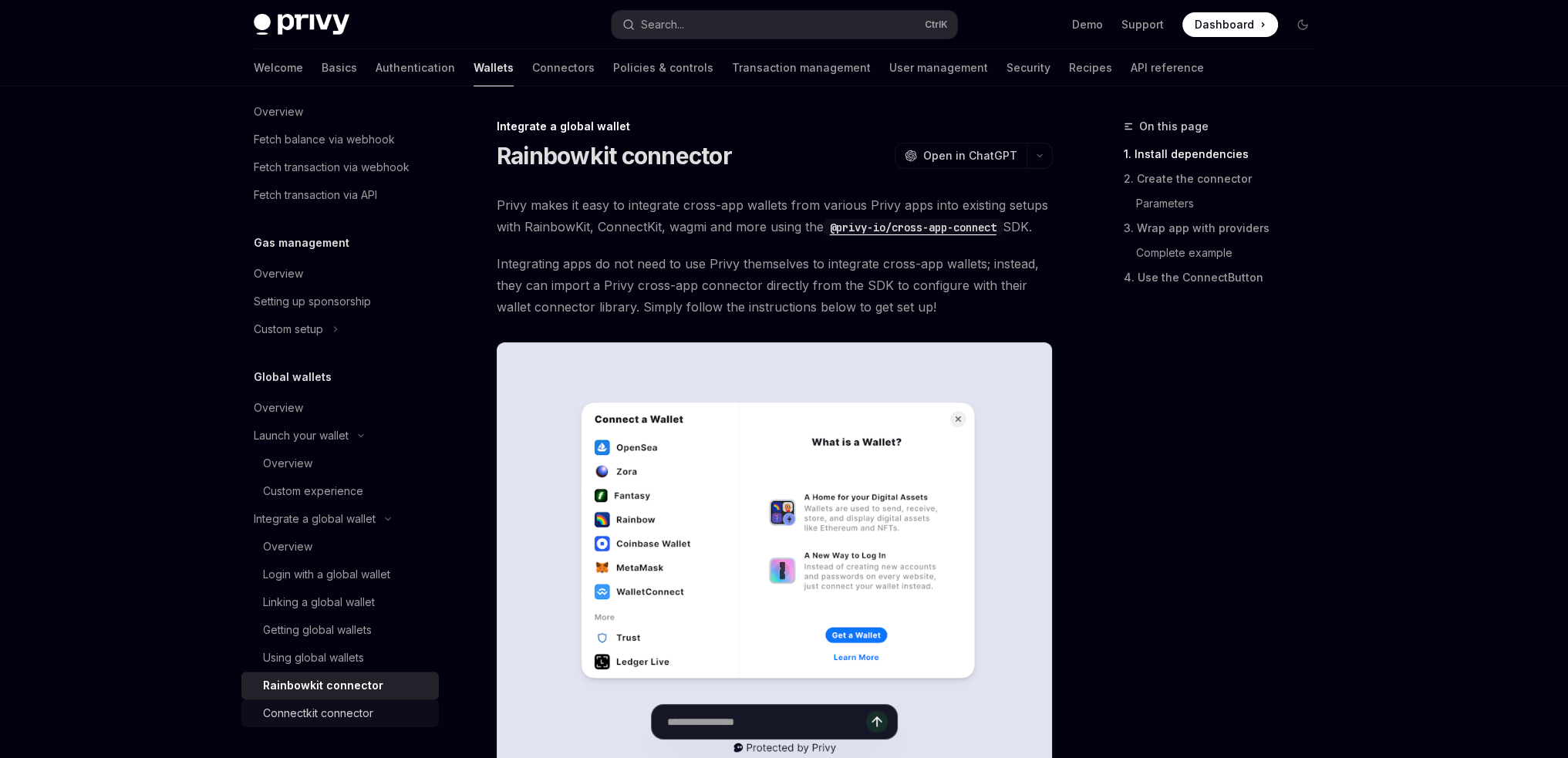
click at [345, 714] on div "Connectkit connector" at bounding box center [318, 713] width 111 height 19
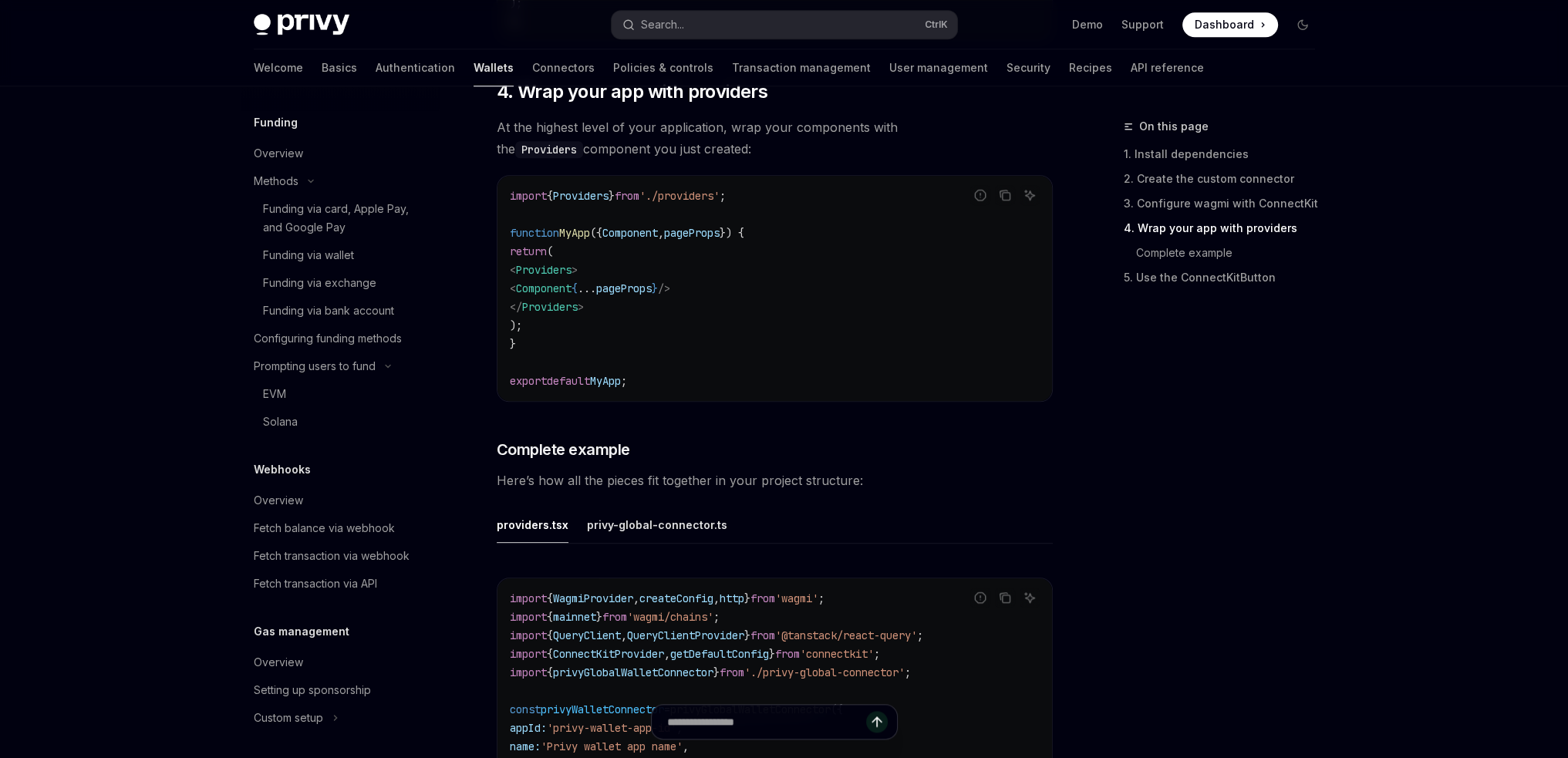
scroll to position [617, 0]
click at [371, 205] on div "Funding via card, Apple Pay, and Google Pay" at bounding box center [346, 214] width 167 height 37
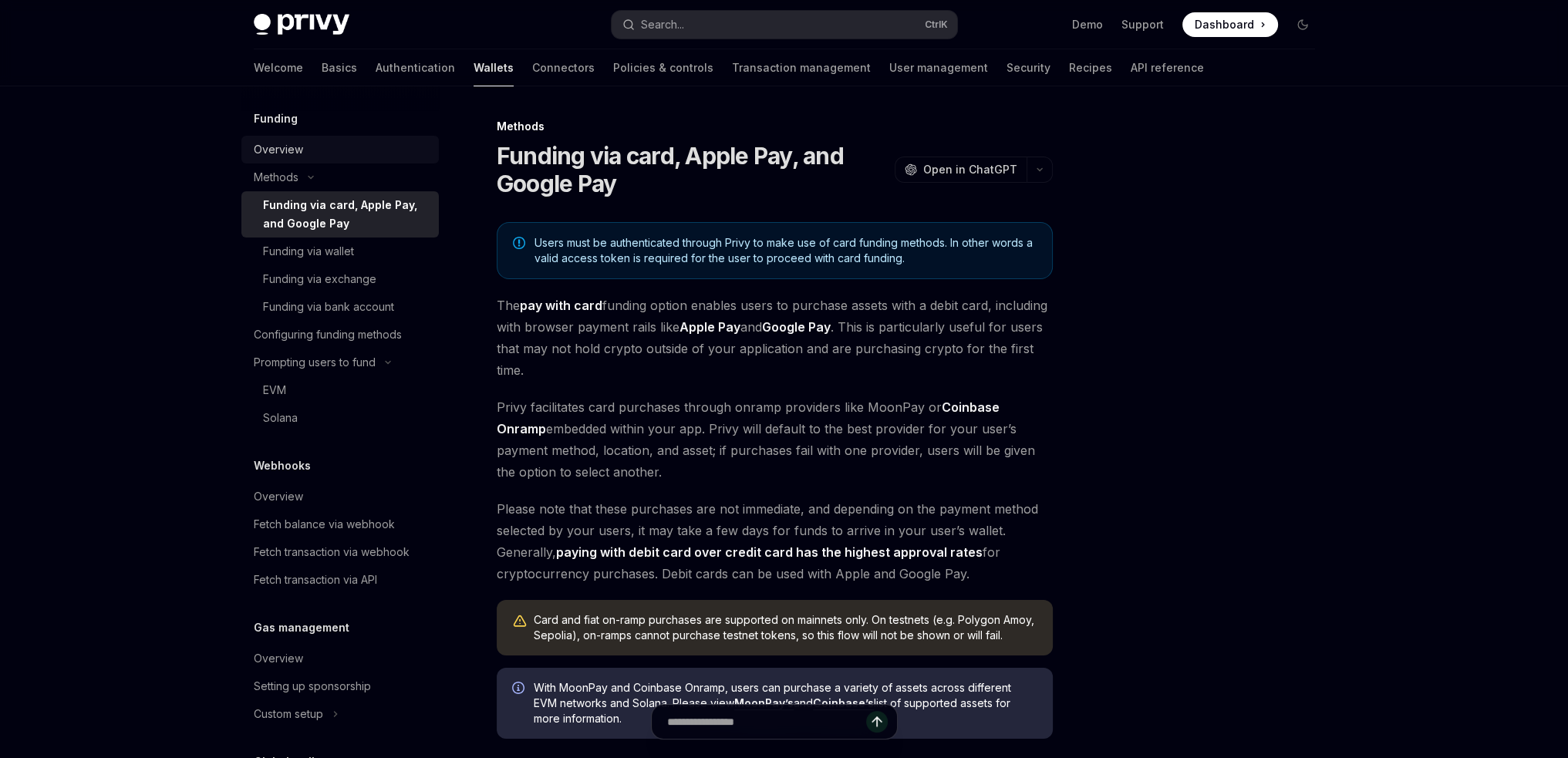
click at [273, 159] on link "Overview" at bounding box center [340, 149] width 198 height 27
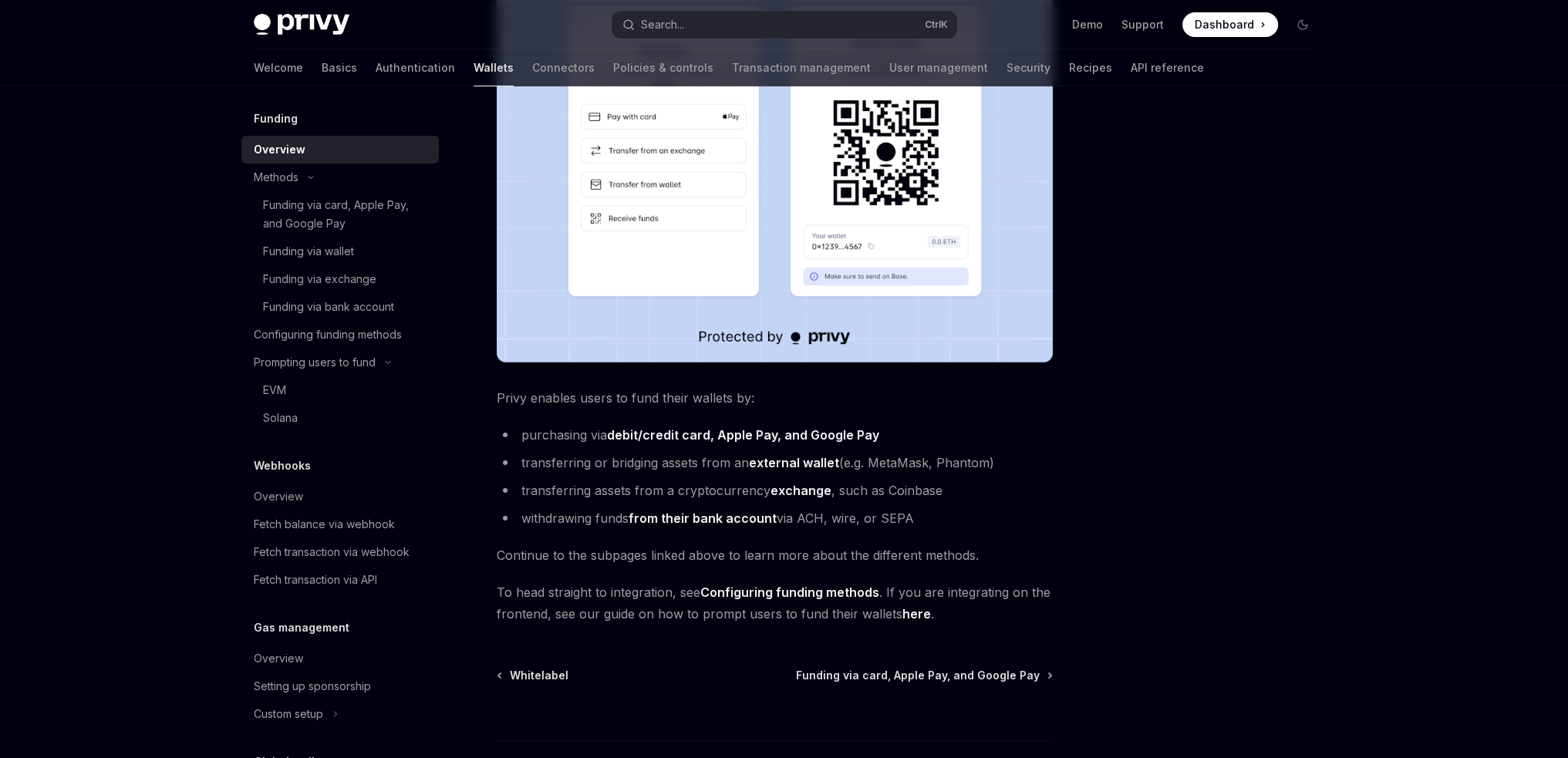
scroll to position [470, 0]
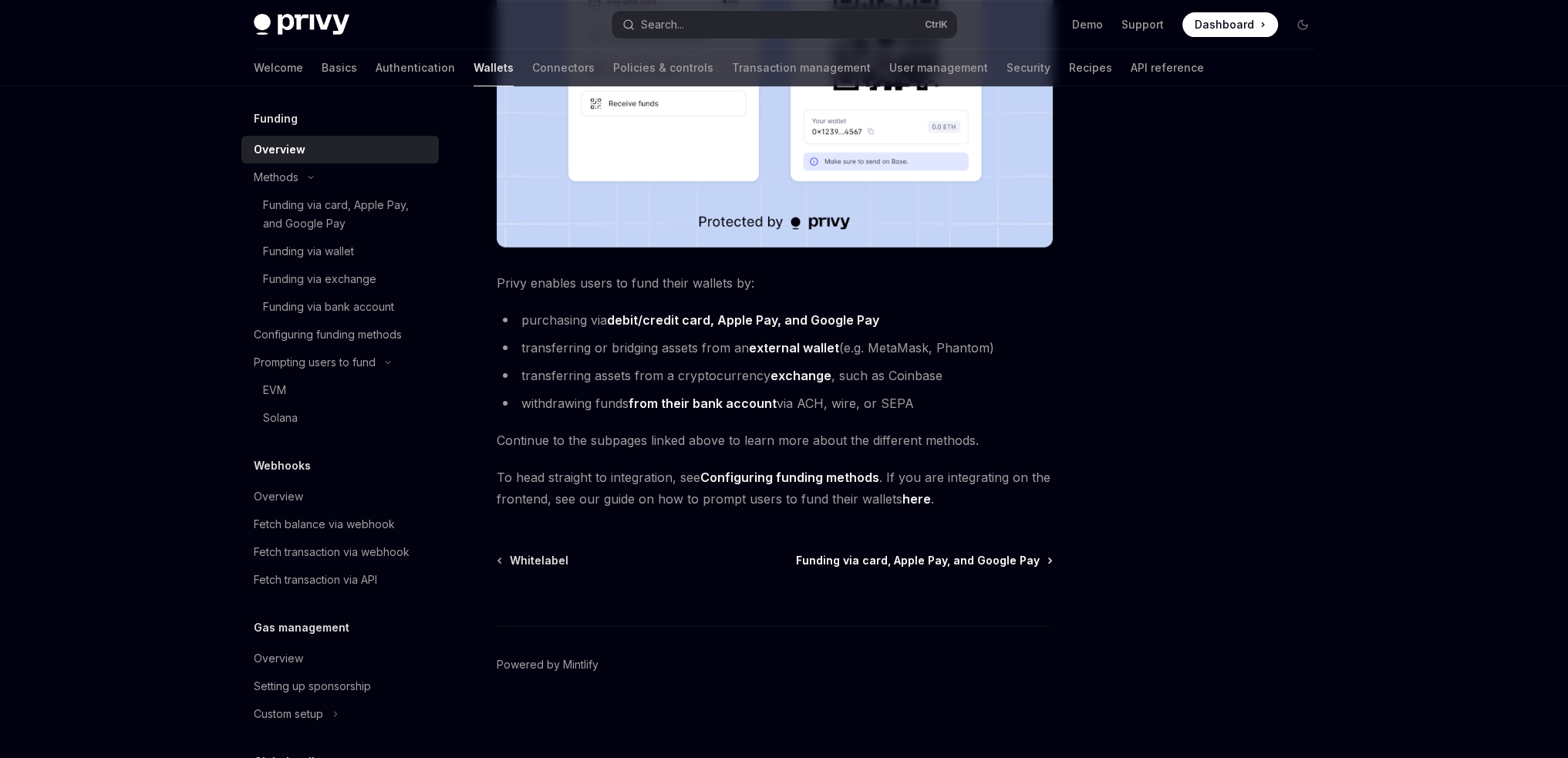
click at [1024, 564] on span "Funding via card, Apple Pay, and Google Pay" at bounding box center [918, 560] width 244 height 15
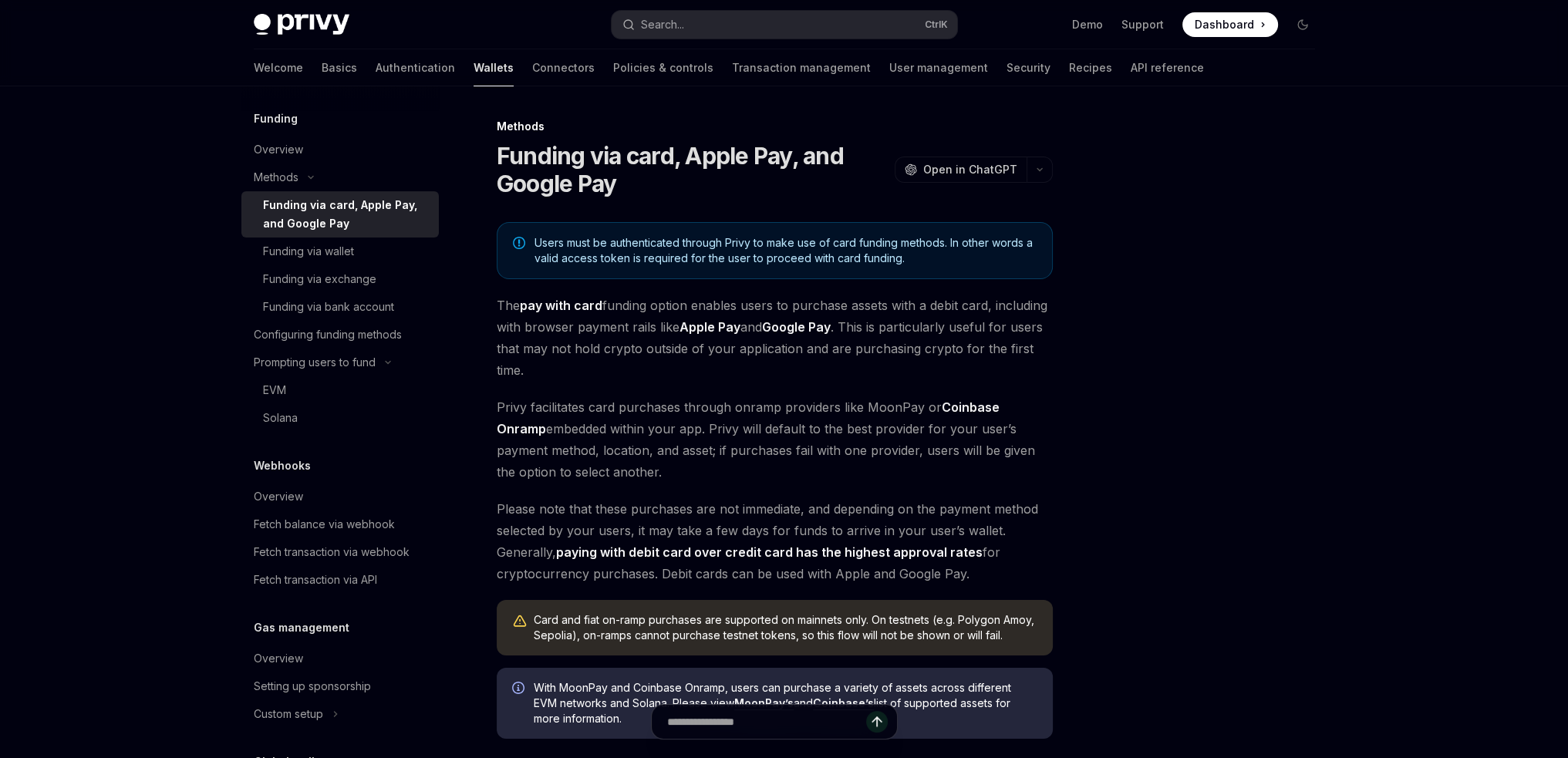
type textarea "*"
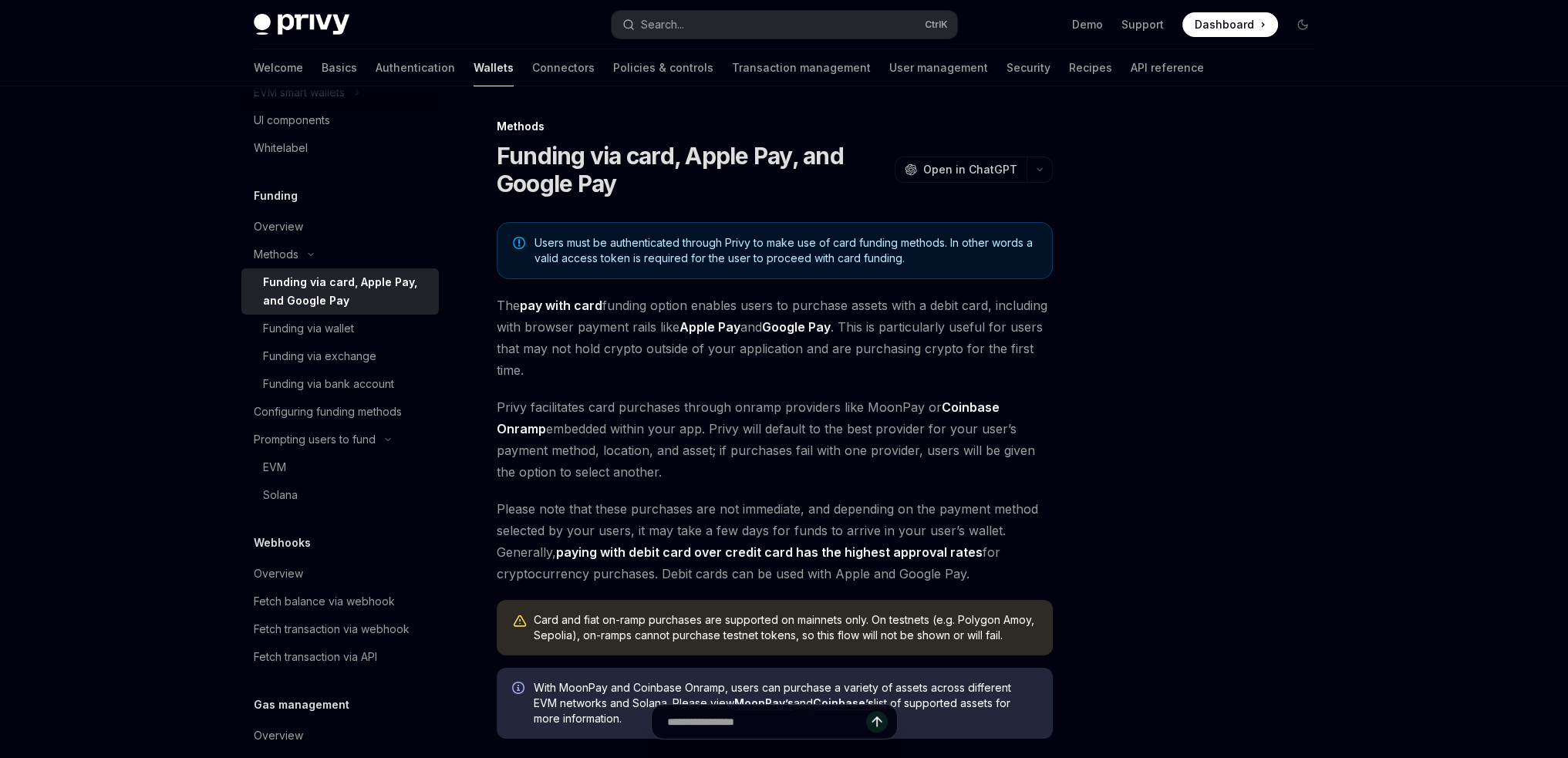
click at [204, 435] on div "Methods Funding via card, Apple Pay, and Google Pay OpenAI Open in ChatGPT Open…" at bounding box center [630, 624] width 852 height 1015
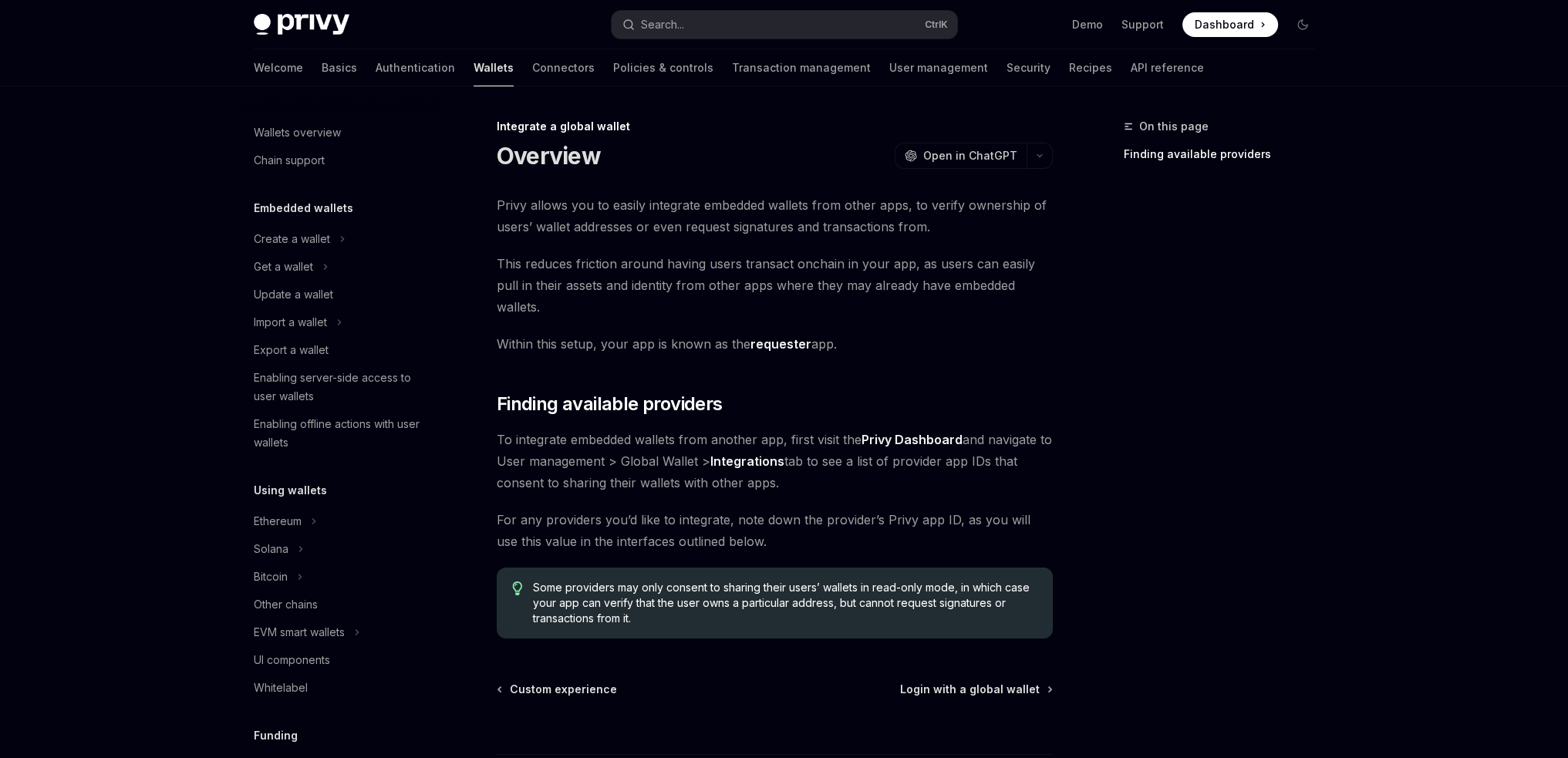
scroll to position [761, 0]
